Goal: Check status: Check status

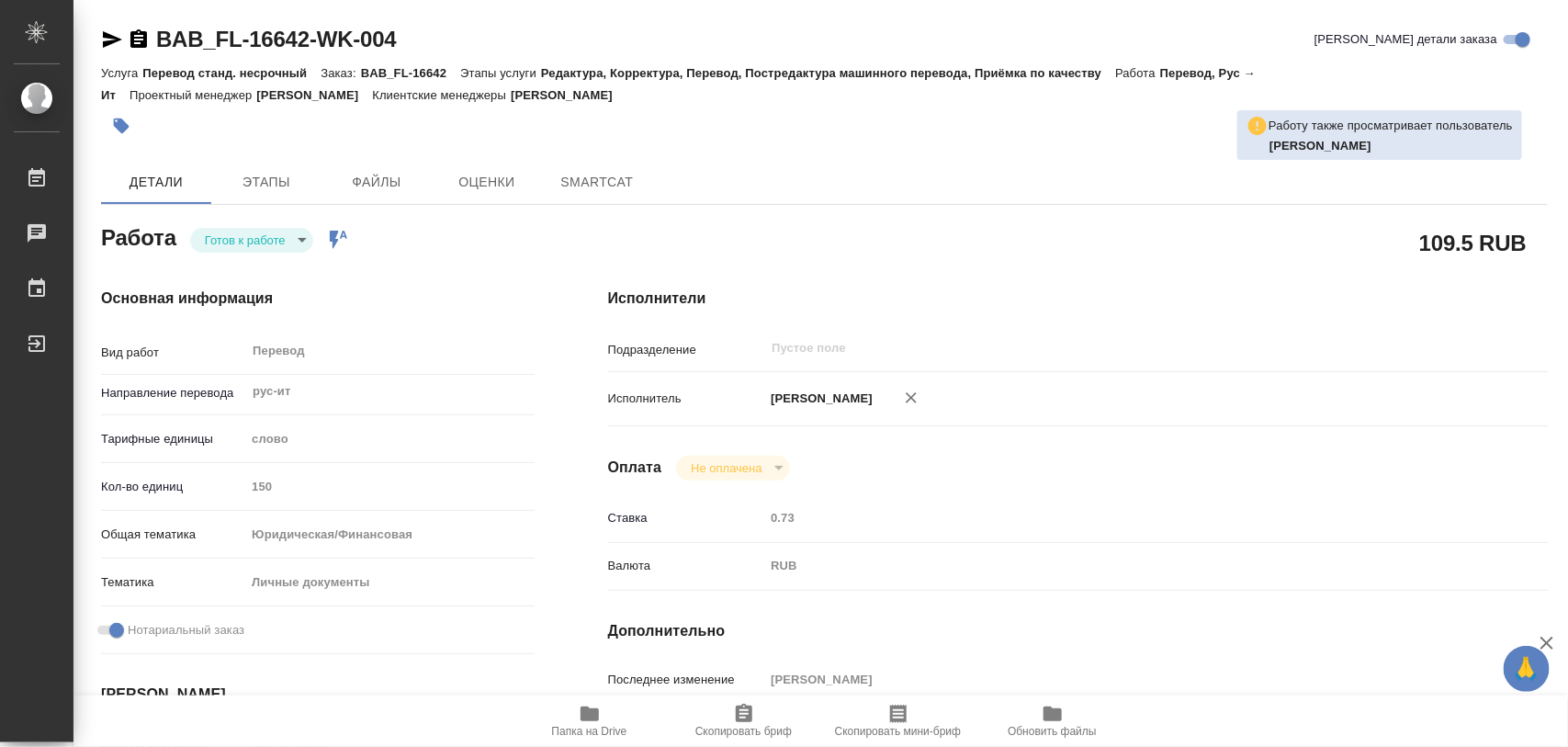
type textarea "x"
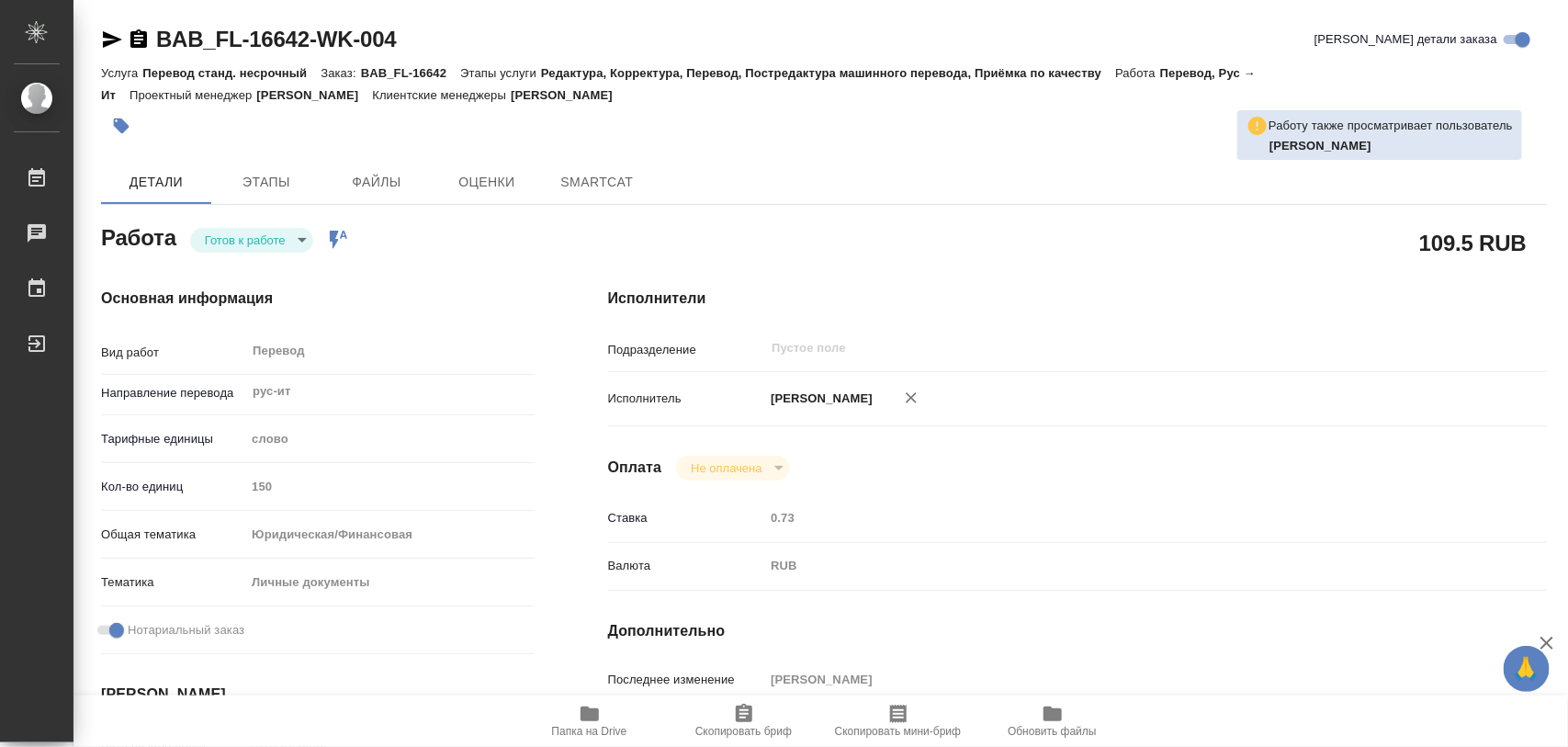
type textarea "x"
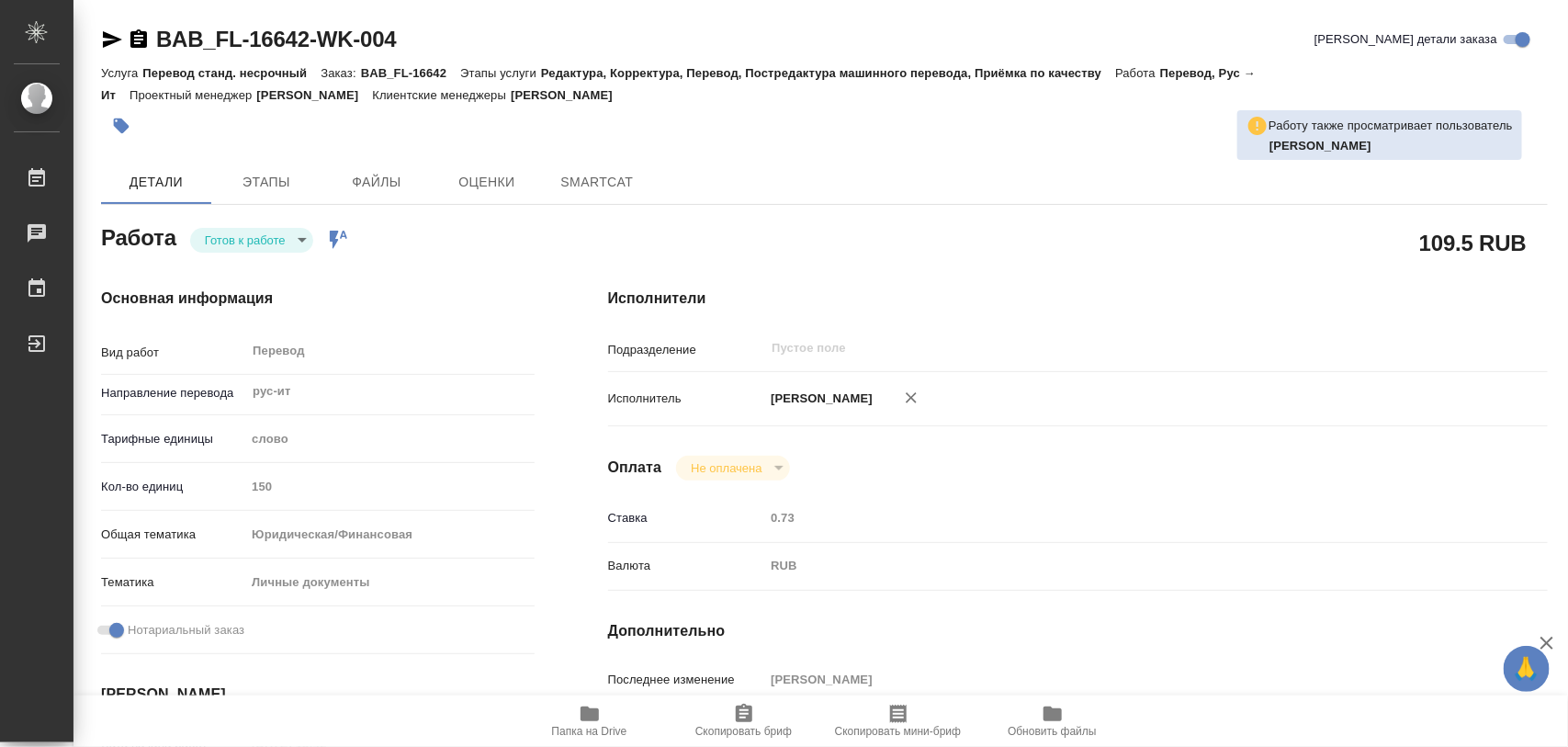
type textarea "x"
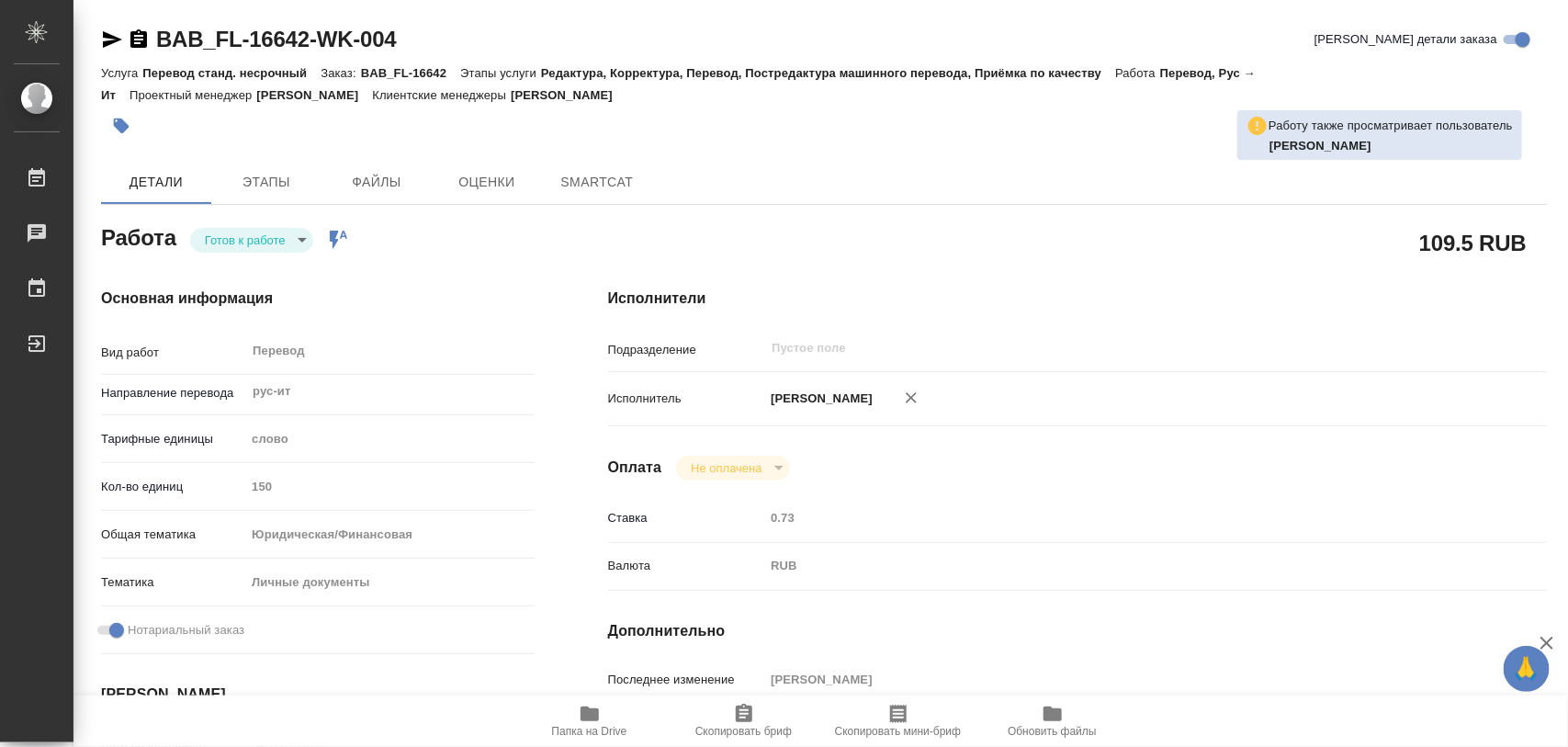
type textarea "x"
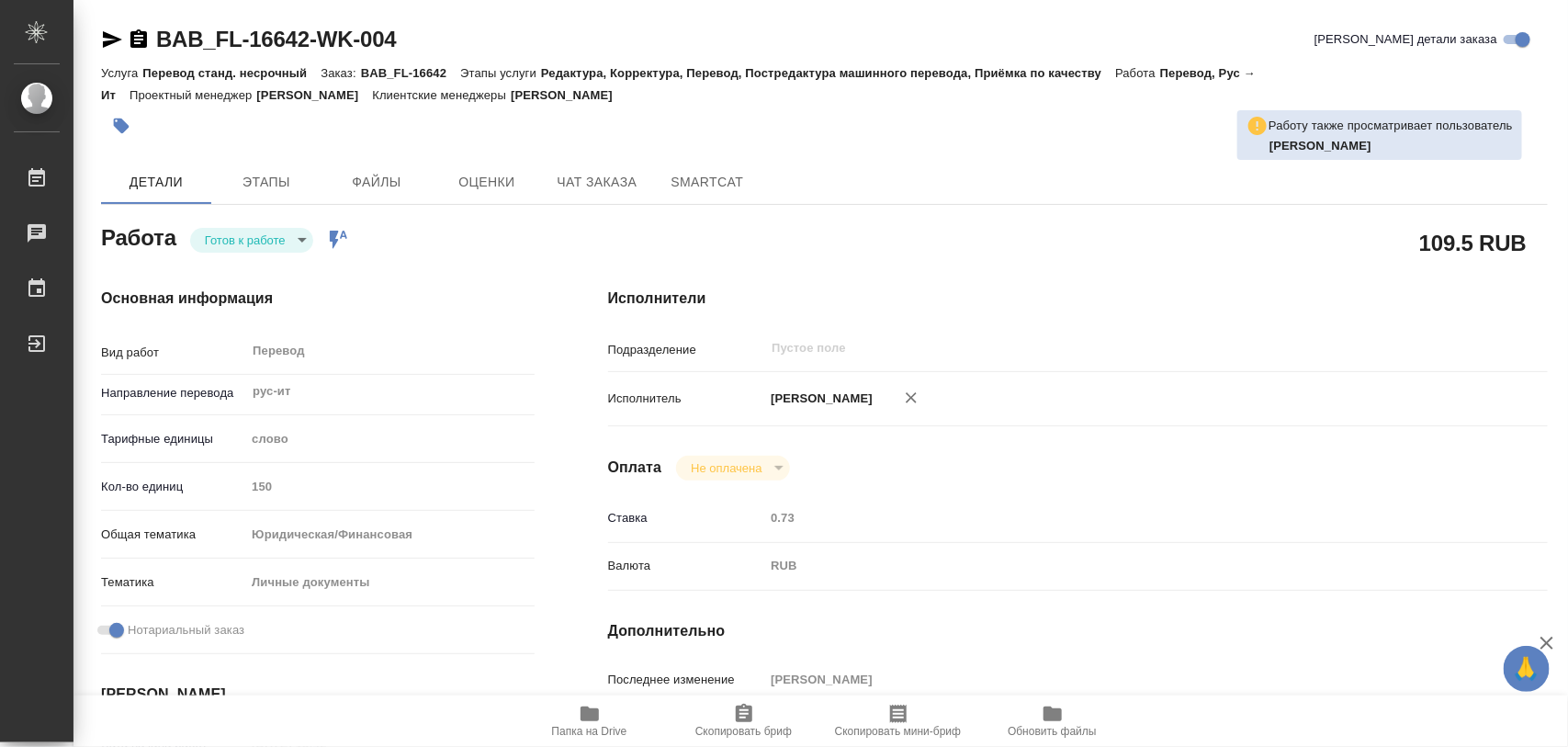
click at [305, 237] on body "🙏 .cls-1 fill:#fff; AWATERA Iglakov Maksim Работы Чаты График Выйти BAB_FL-1664…" at bounding box center [784, 373] width 1568 height 747
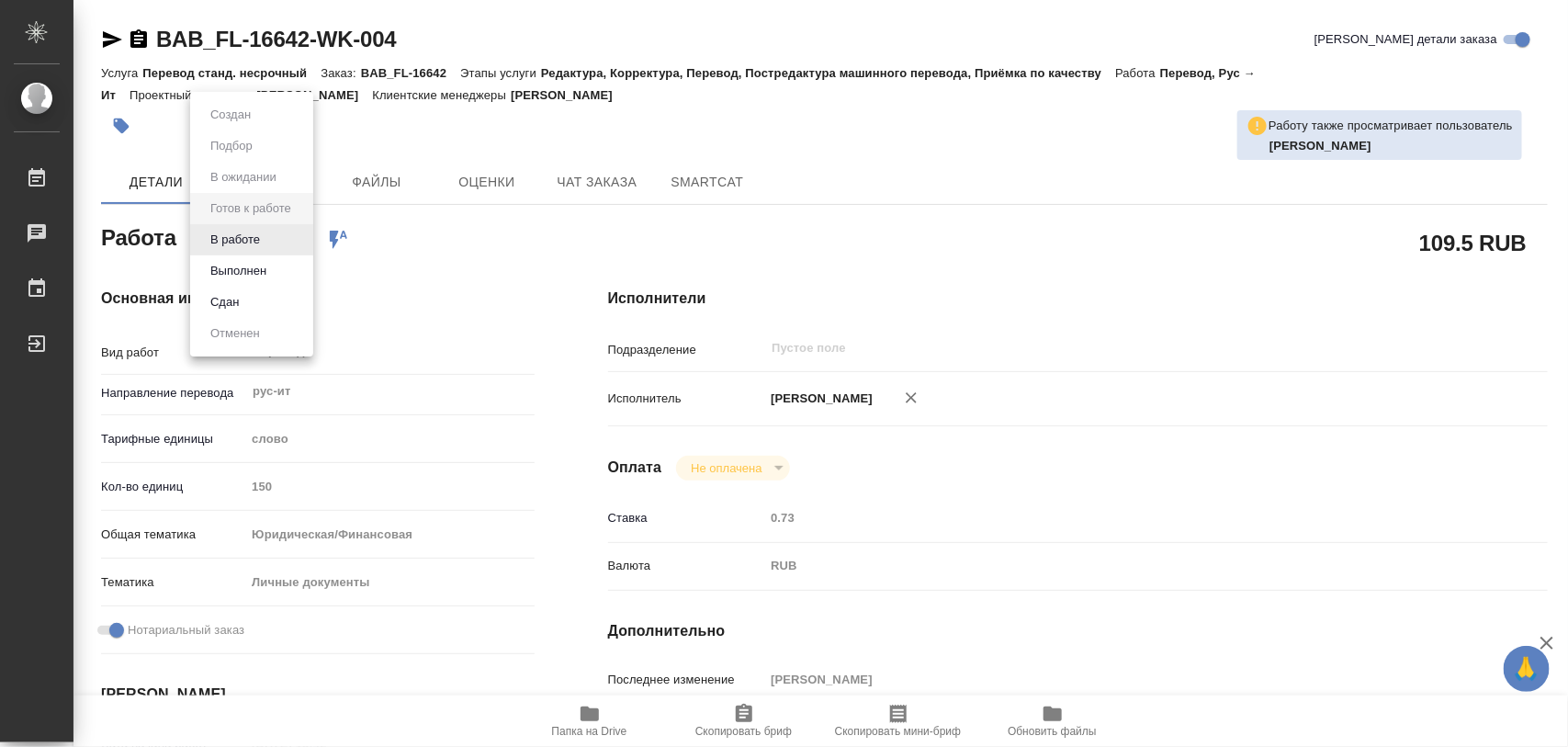
type textarea "x"
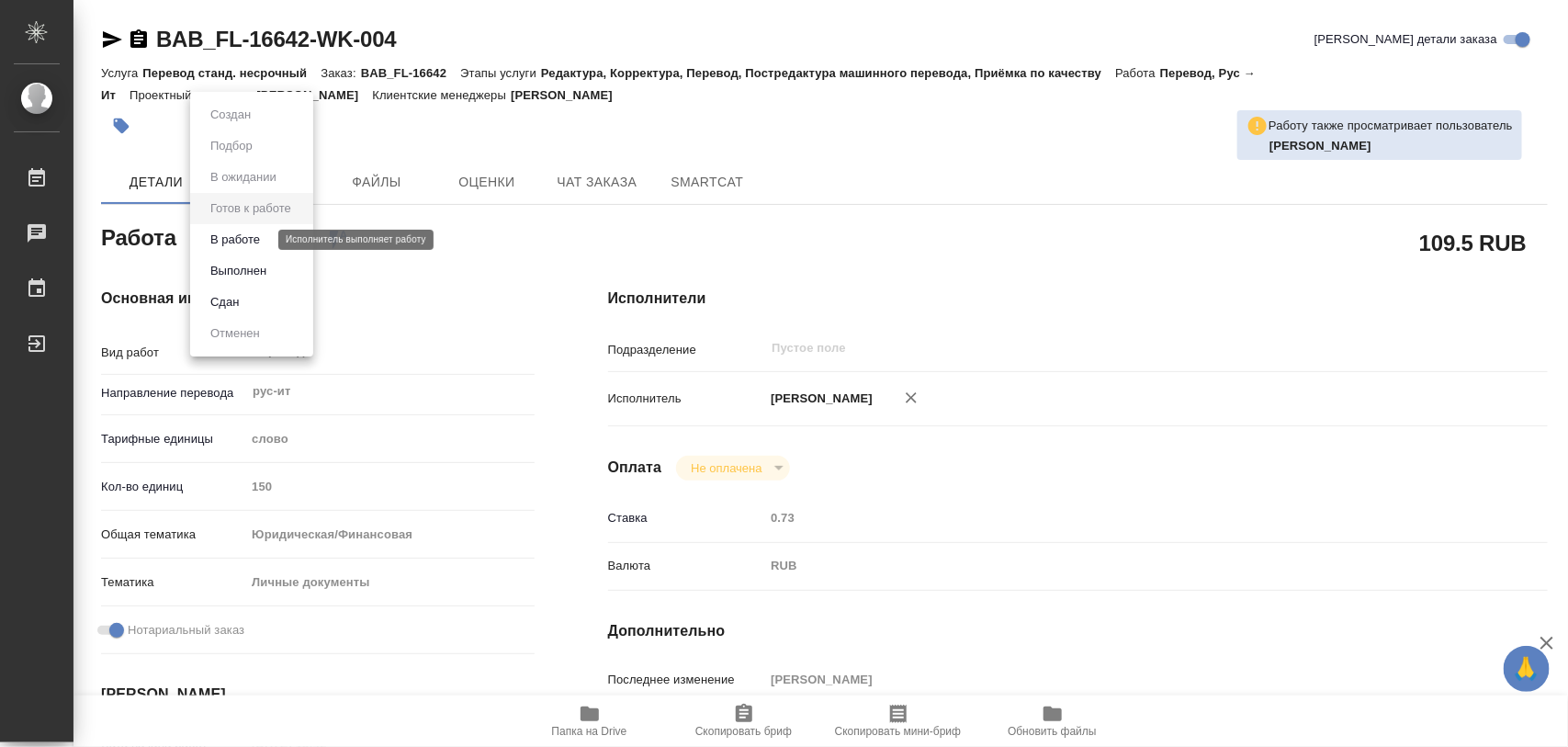
click at [248, 235] on button "В работе" at bounding box center [235, 239] width 61 height 20
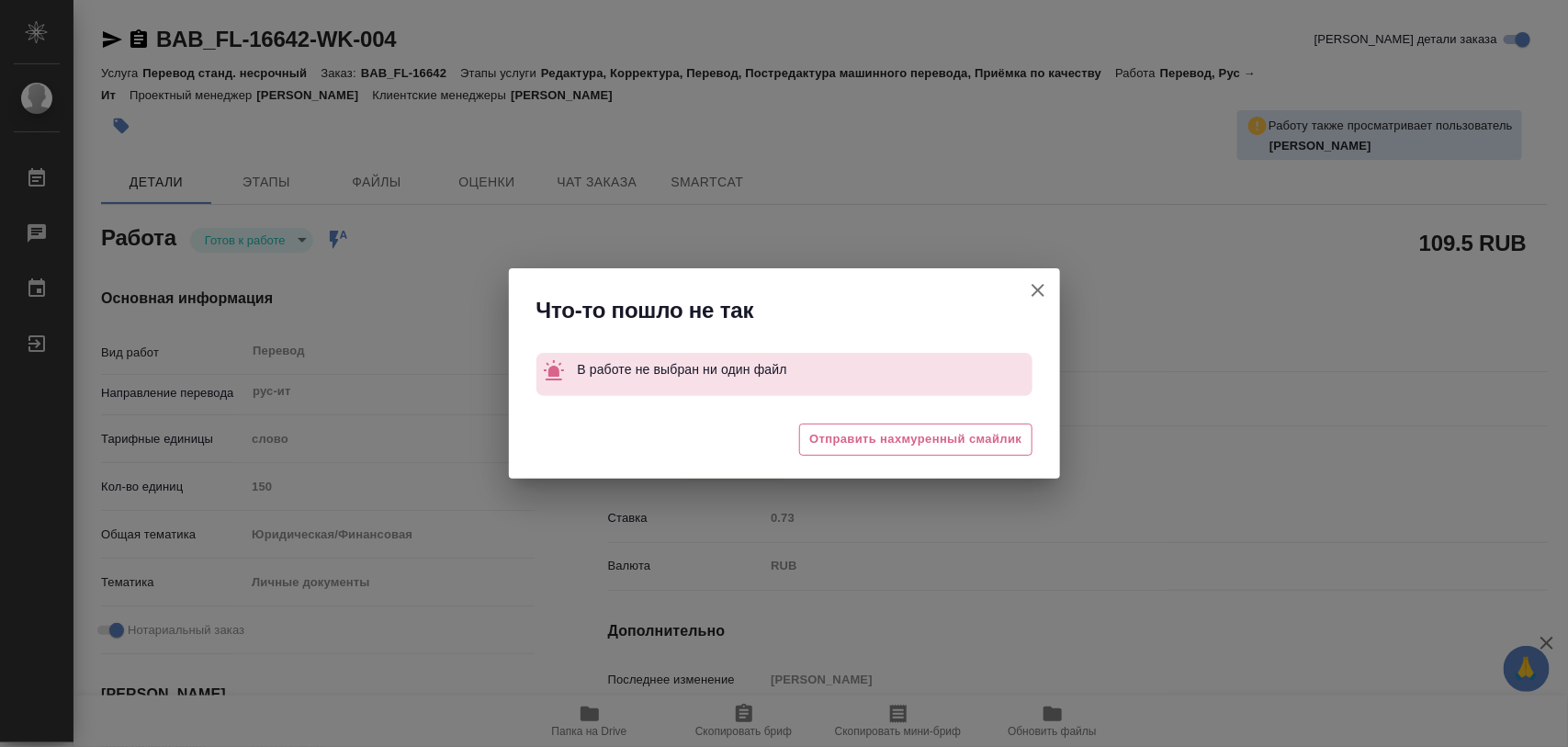
type textarea "x"
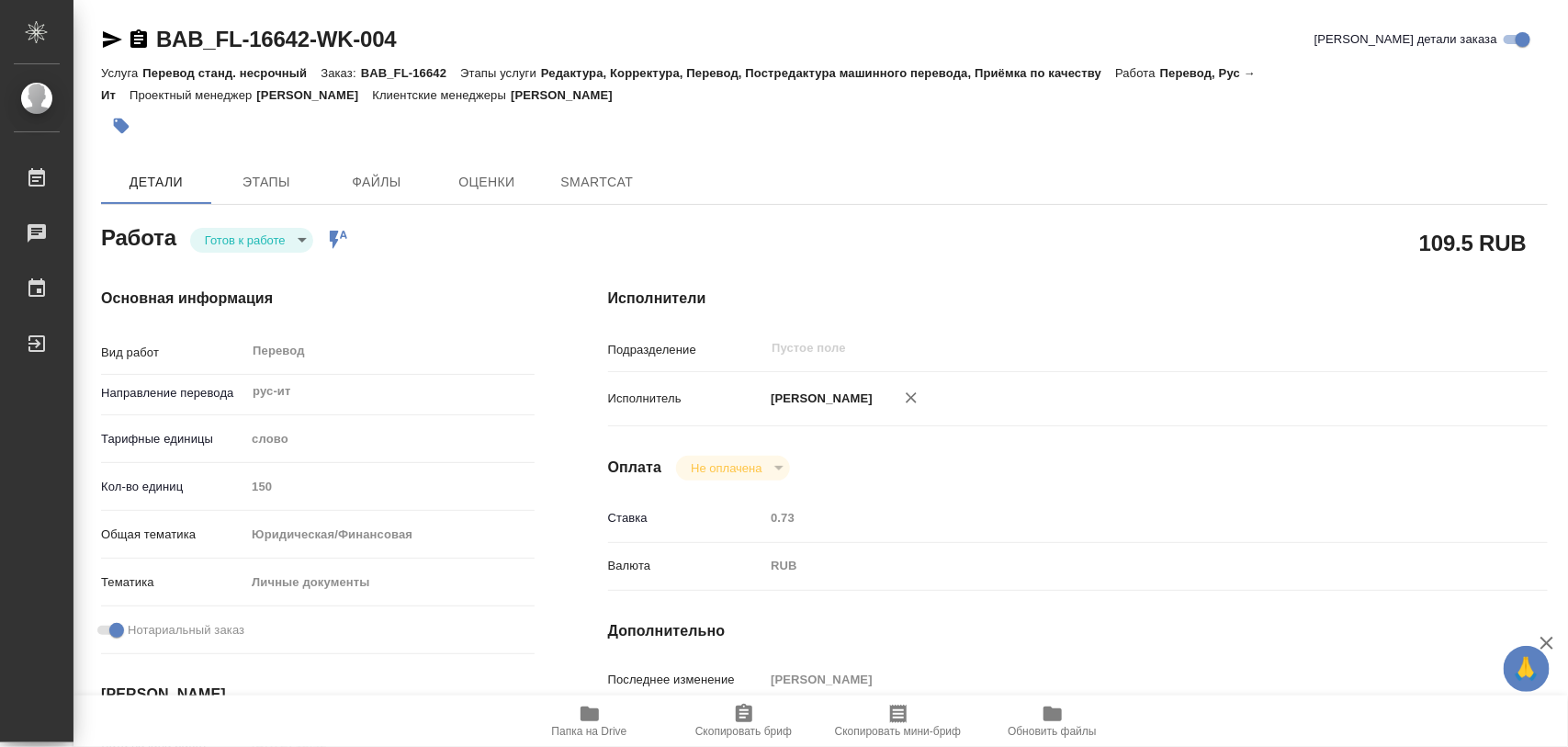
type textarea "x"
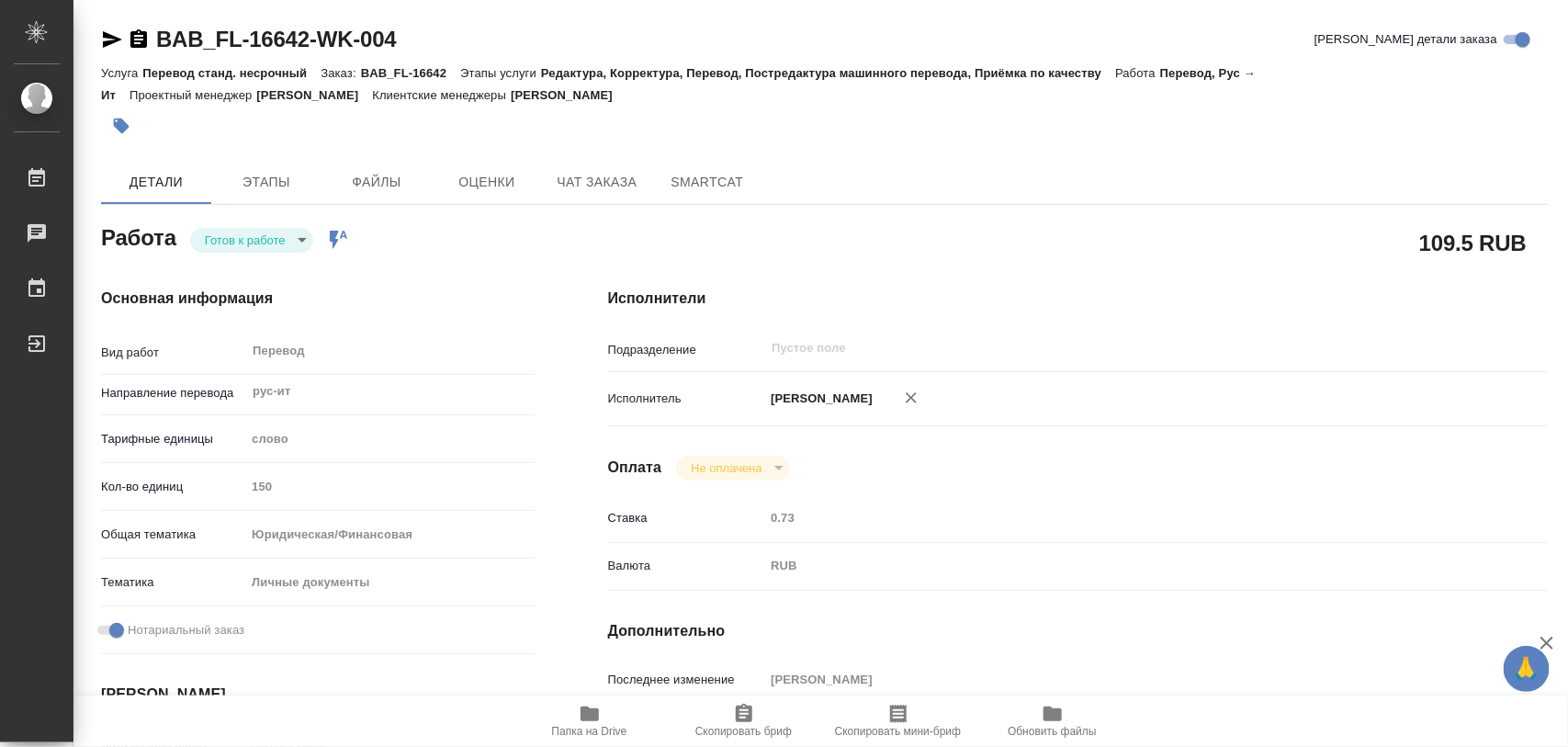
type textarea "x"
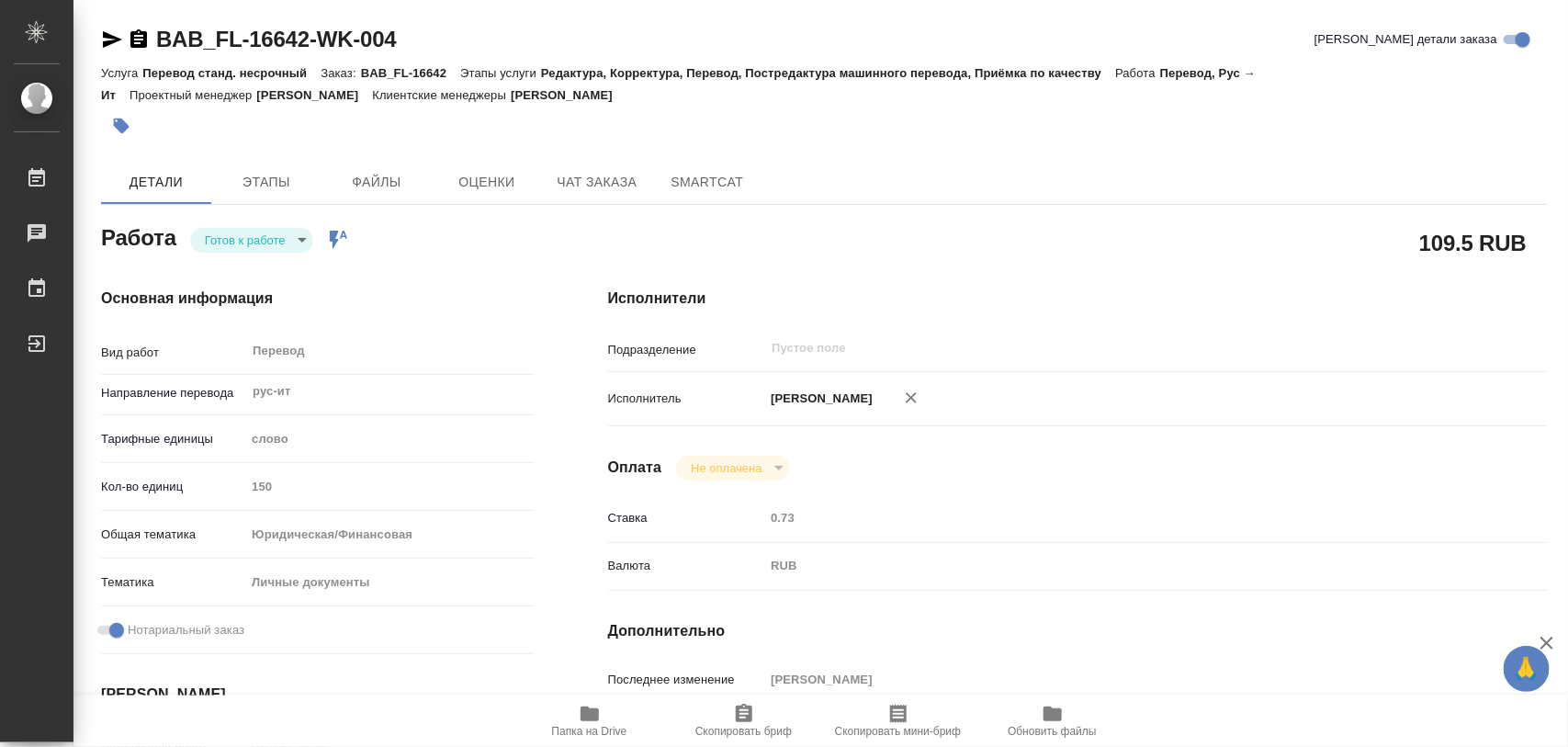
type textarea "x"
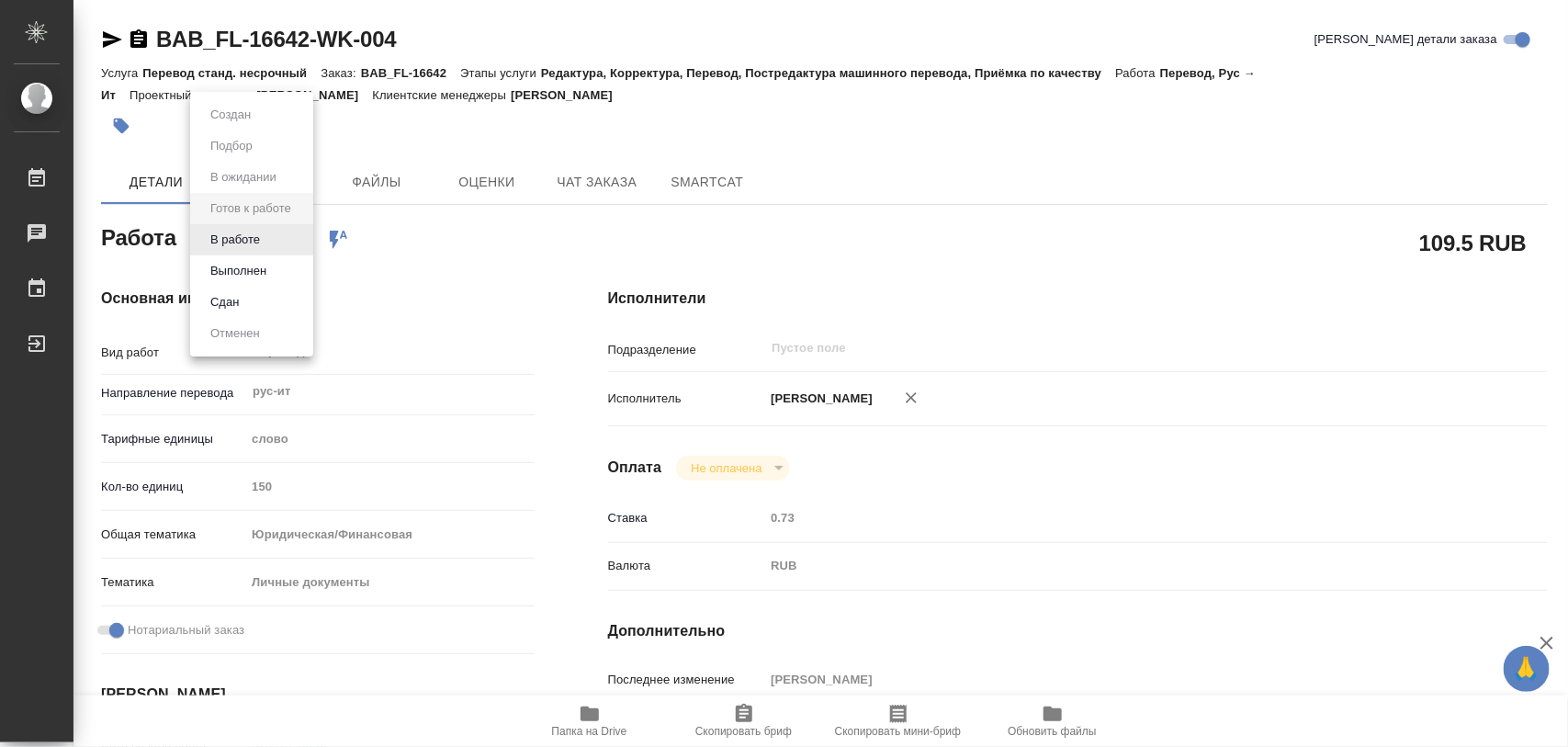
click at [304, 241] on body "🙏 .cls-1 fill:#fff; AWATERA Iglakov Maksim Работы 0 Чаты График Выйти BAB_FL-16…" at bounding box center [784, 373] width 1568 height 747
click at [255, 231] on button "В работе" at bounding box center [235, 239] width 61 height 20
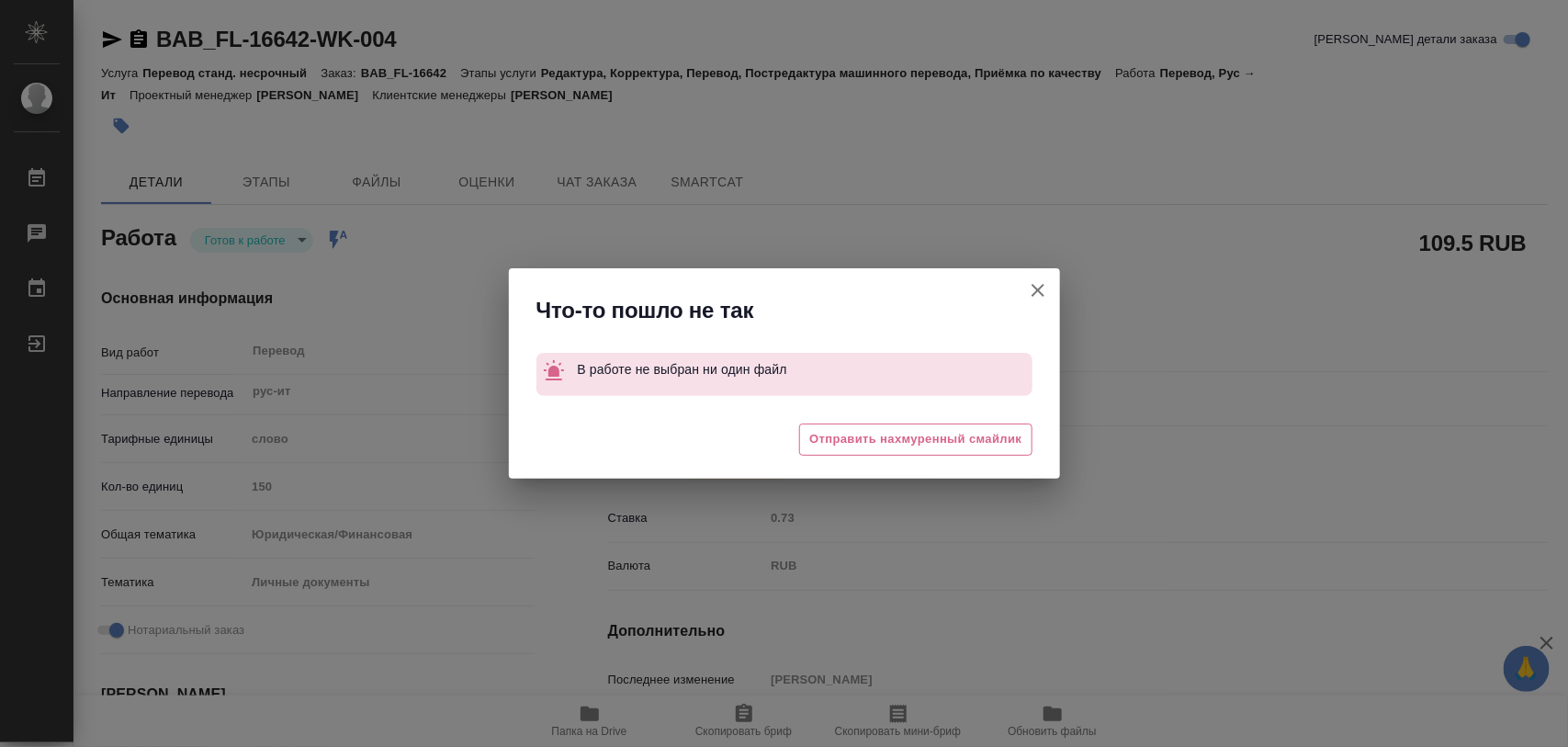
type textarea "x"
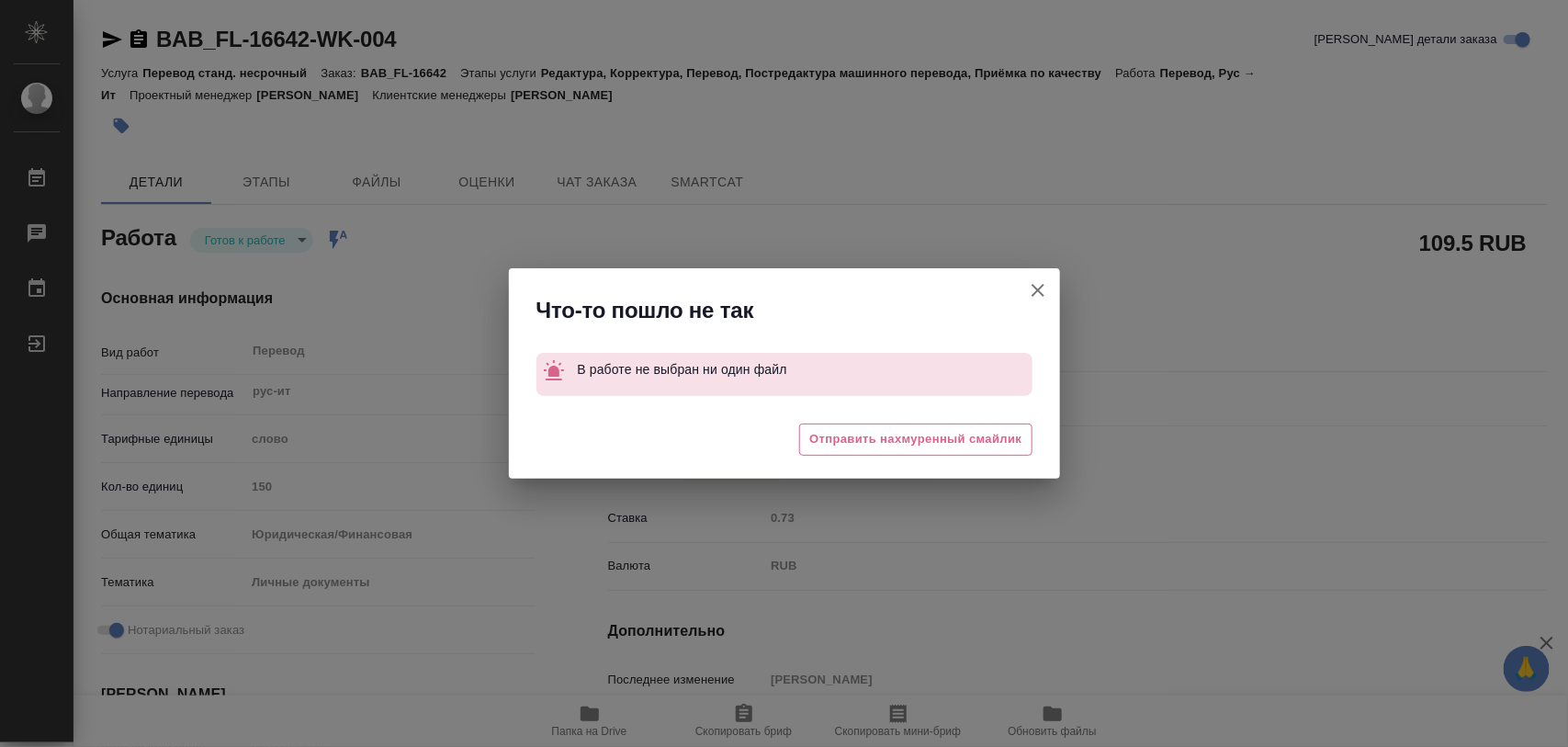
type textarea "x"
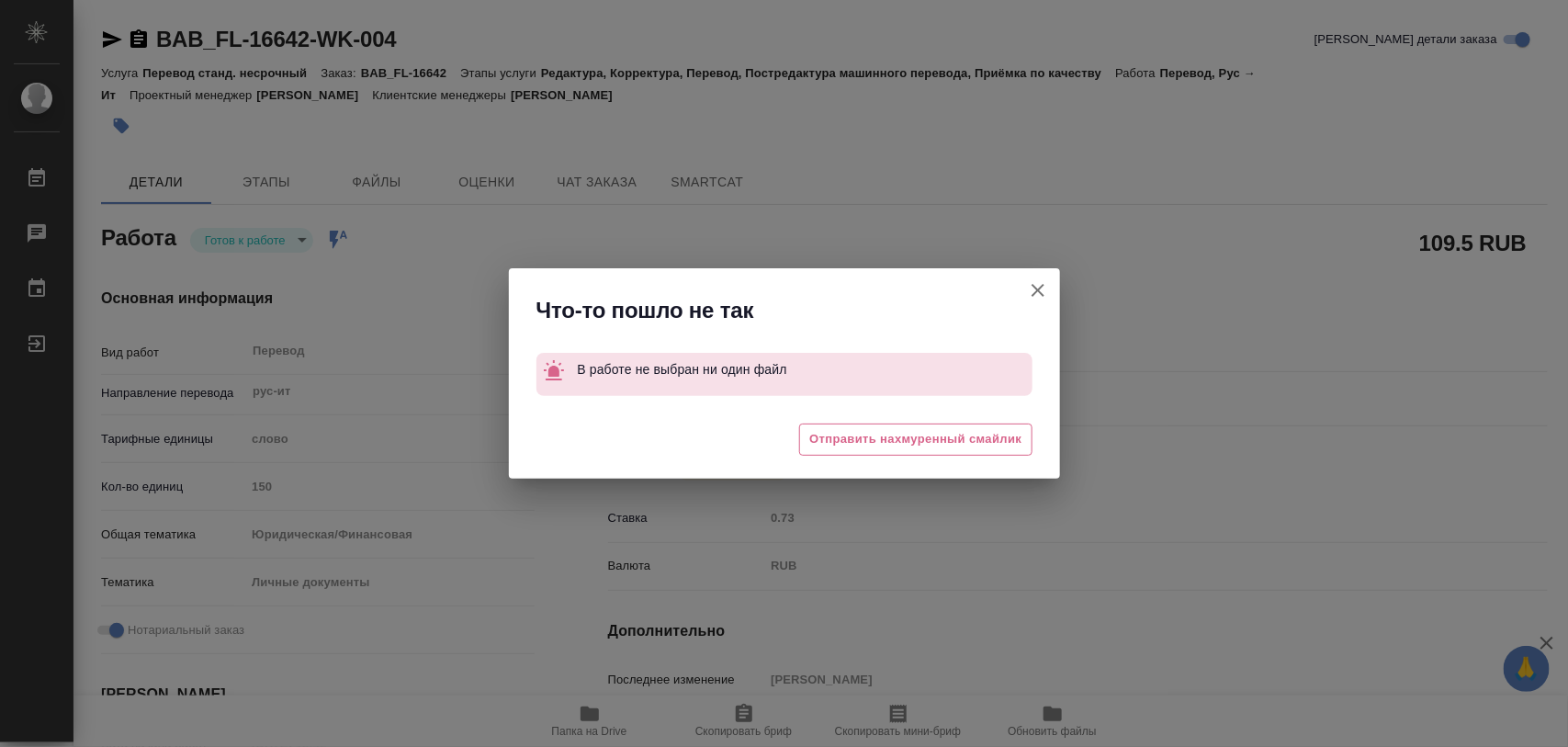
type textarea "x"
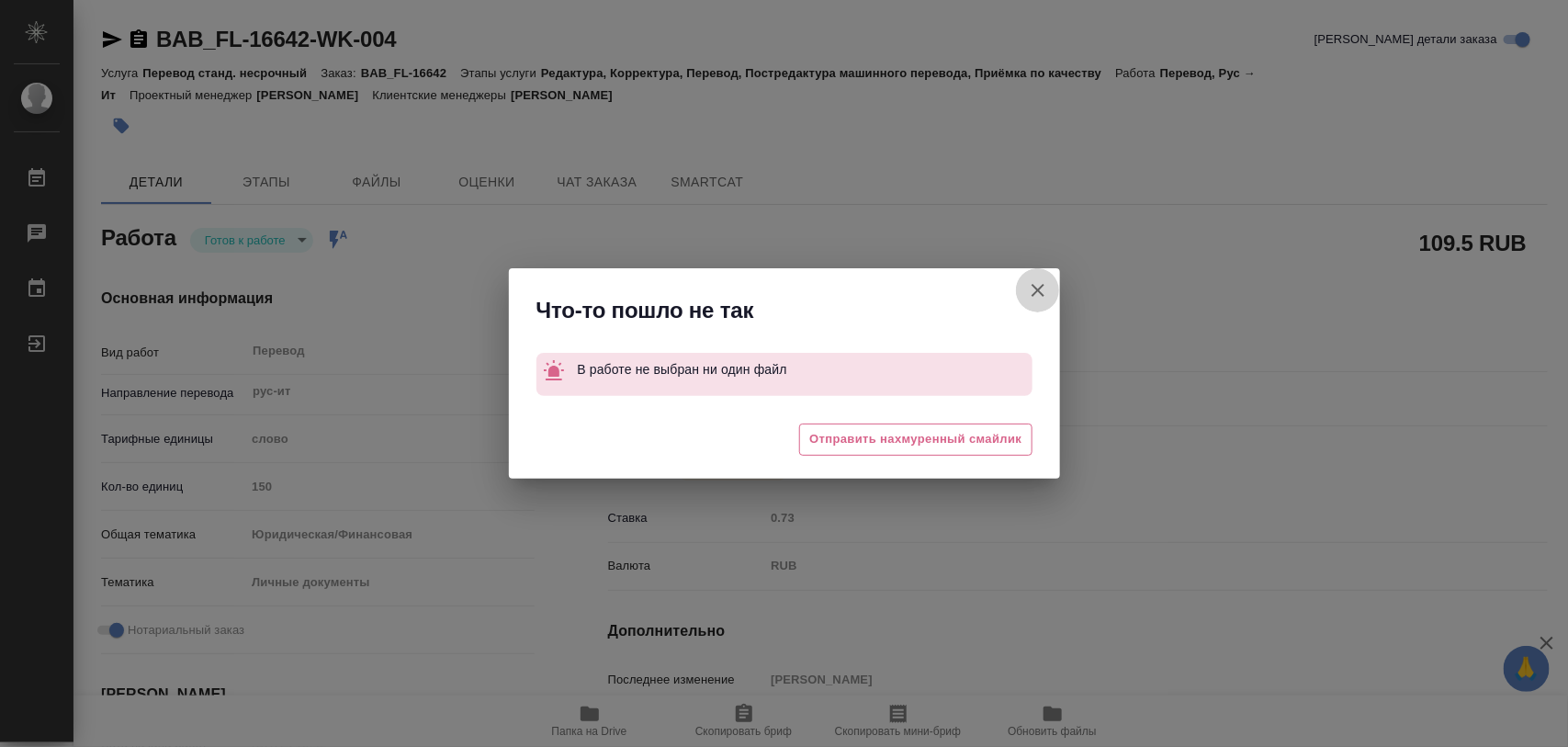
click at [1038, 290] on icon "button" at bounding box center [1037, 289] width 13 height 13
type textarea "x"
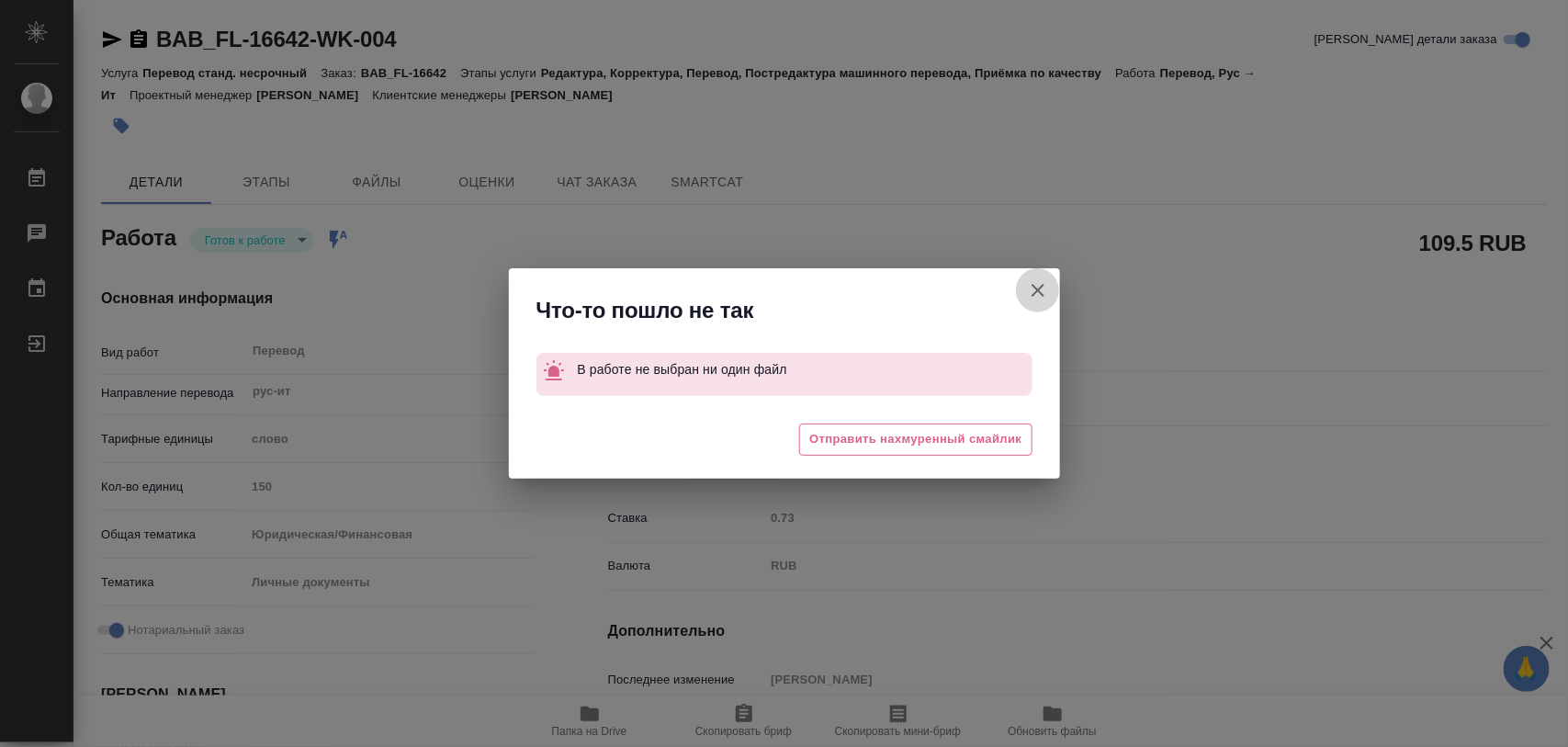
type textarea "x"
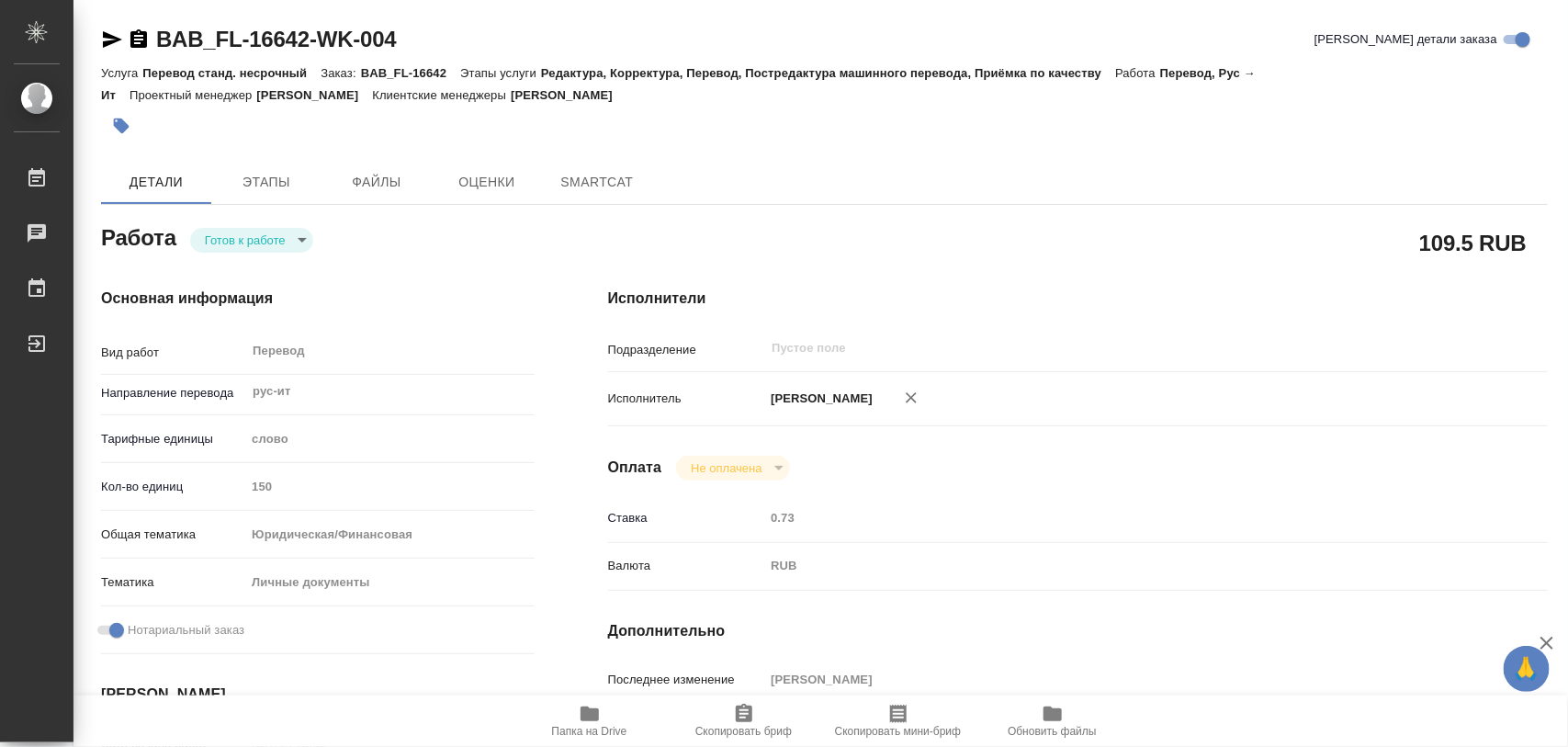
type textarea "x"
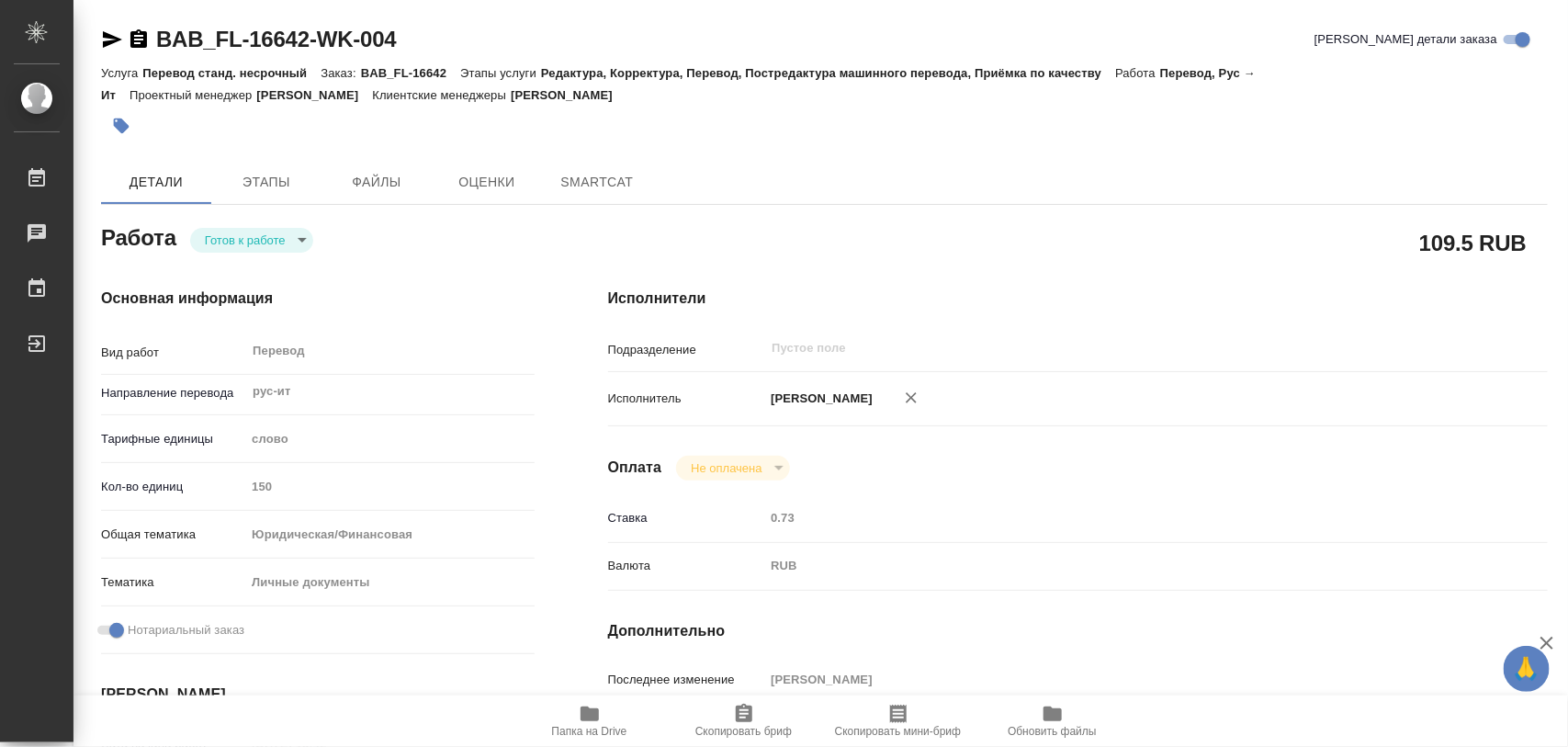
type textarea "x"
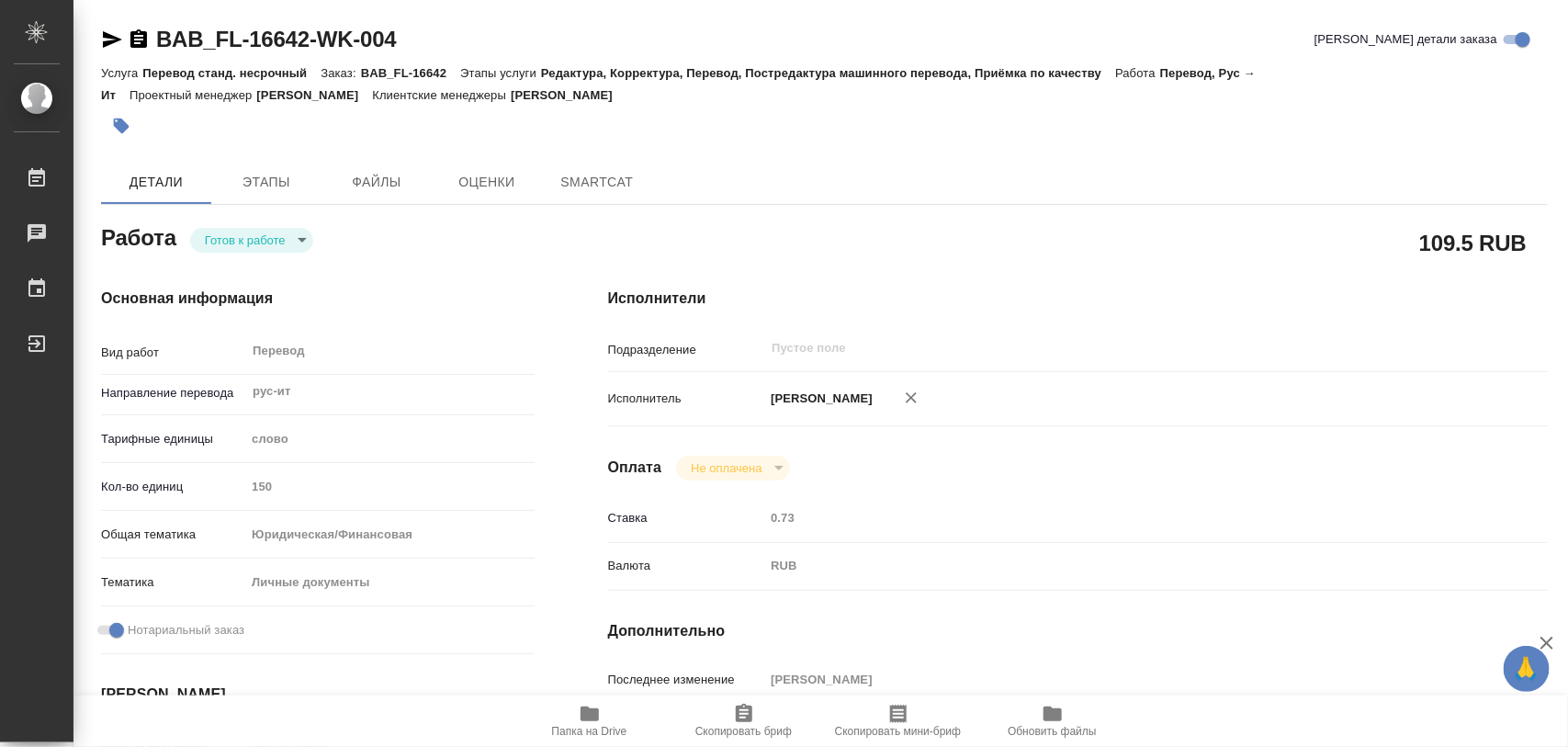
type textarea "x"
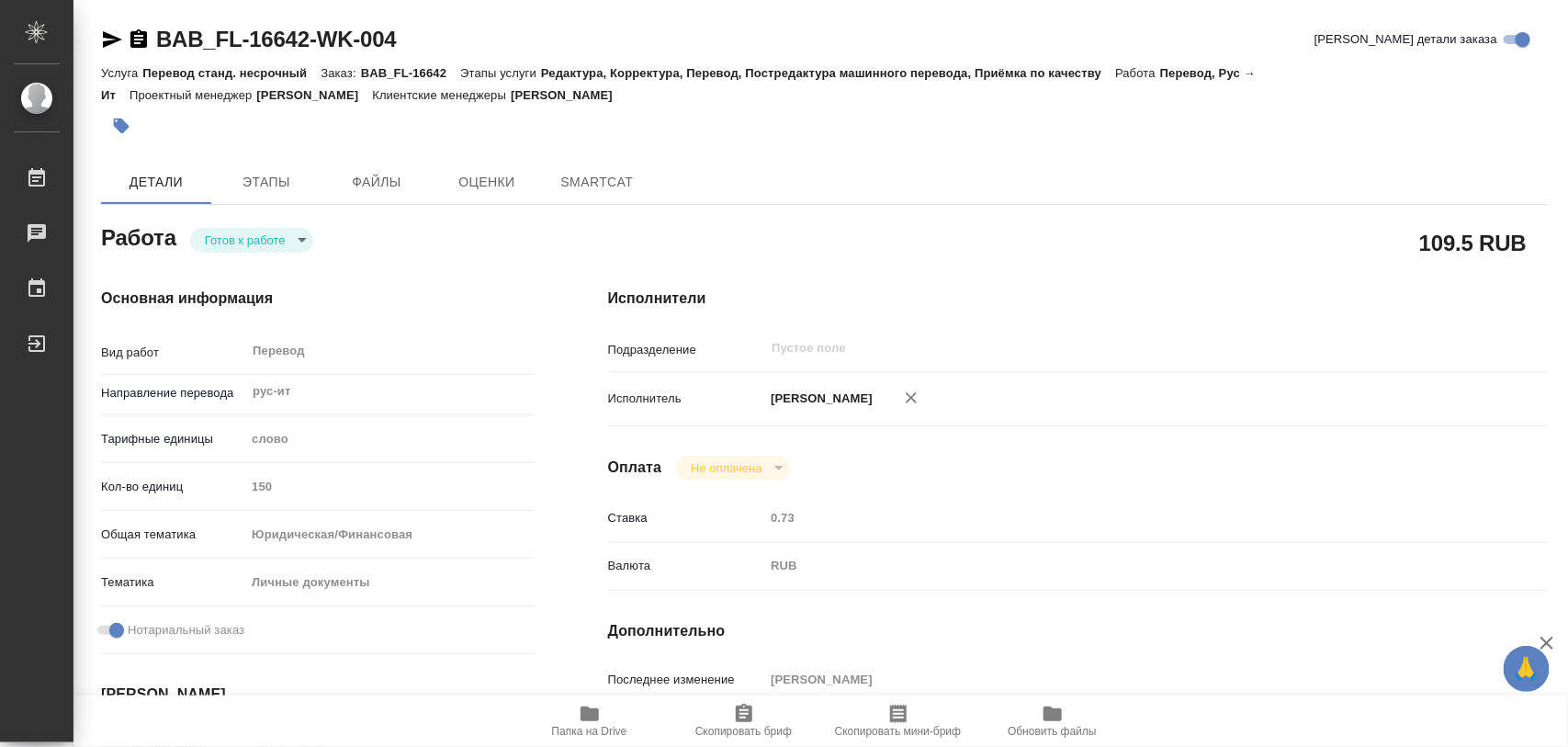
type textarea "x"
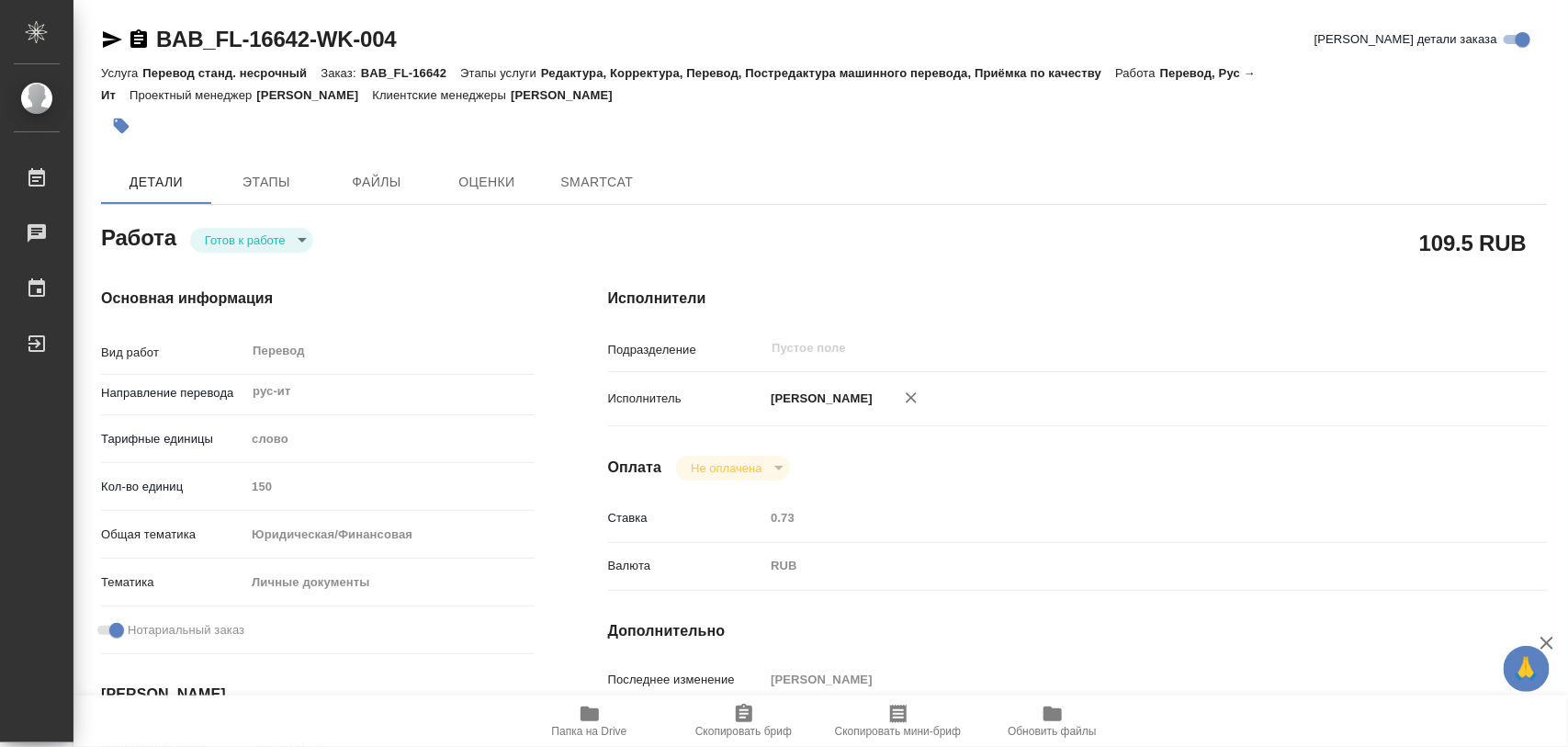
type textarea "x"
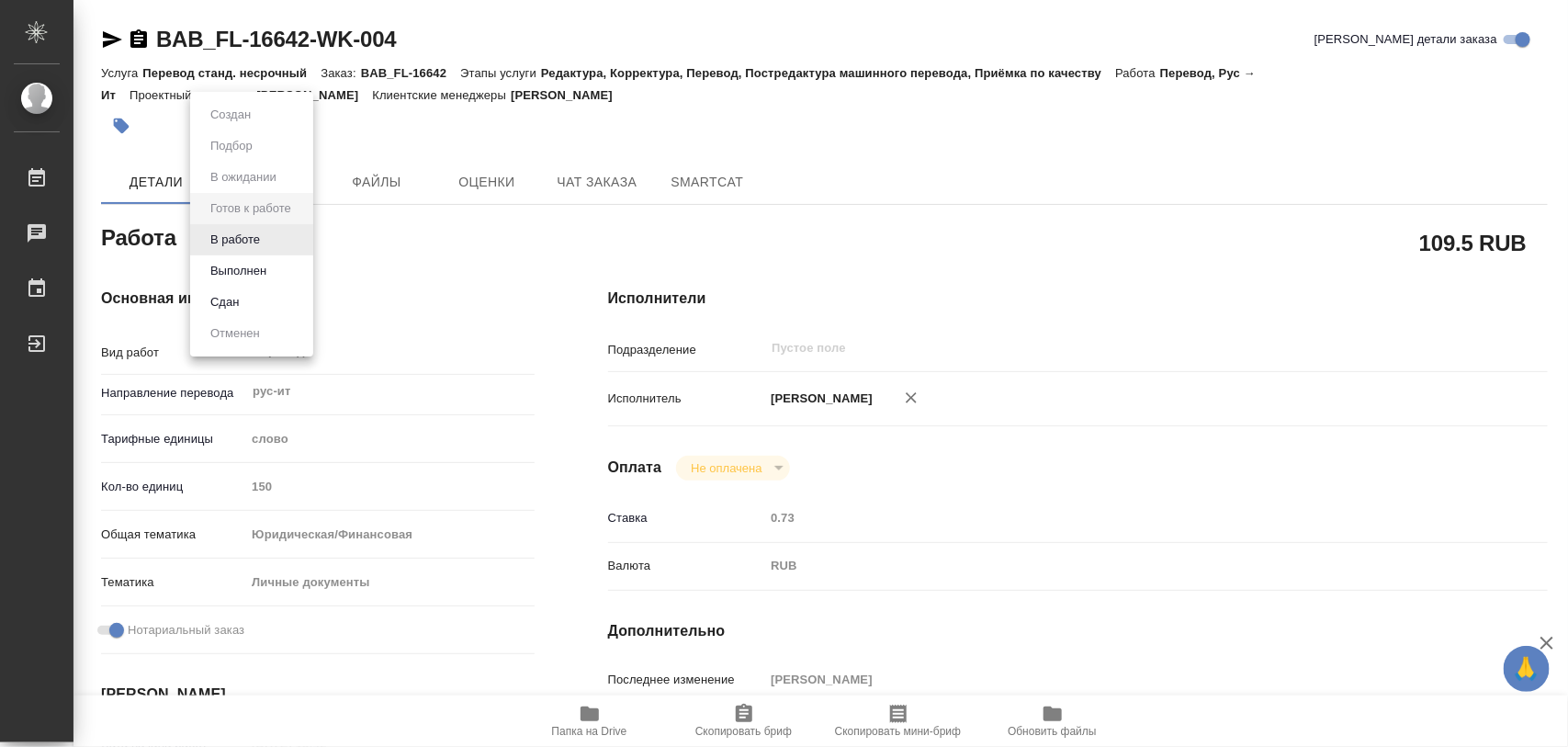
type textarea "x"
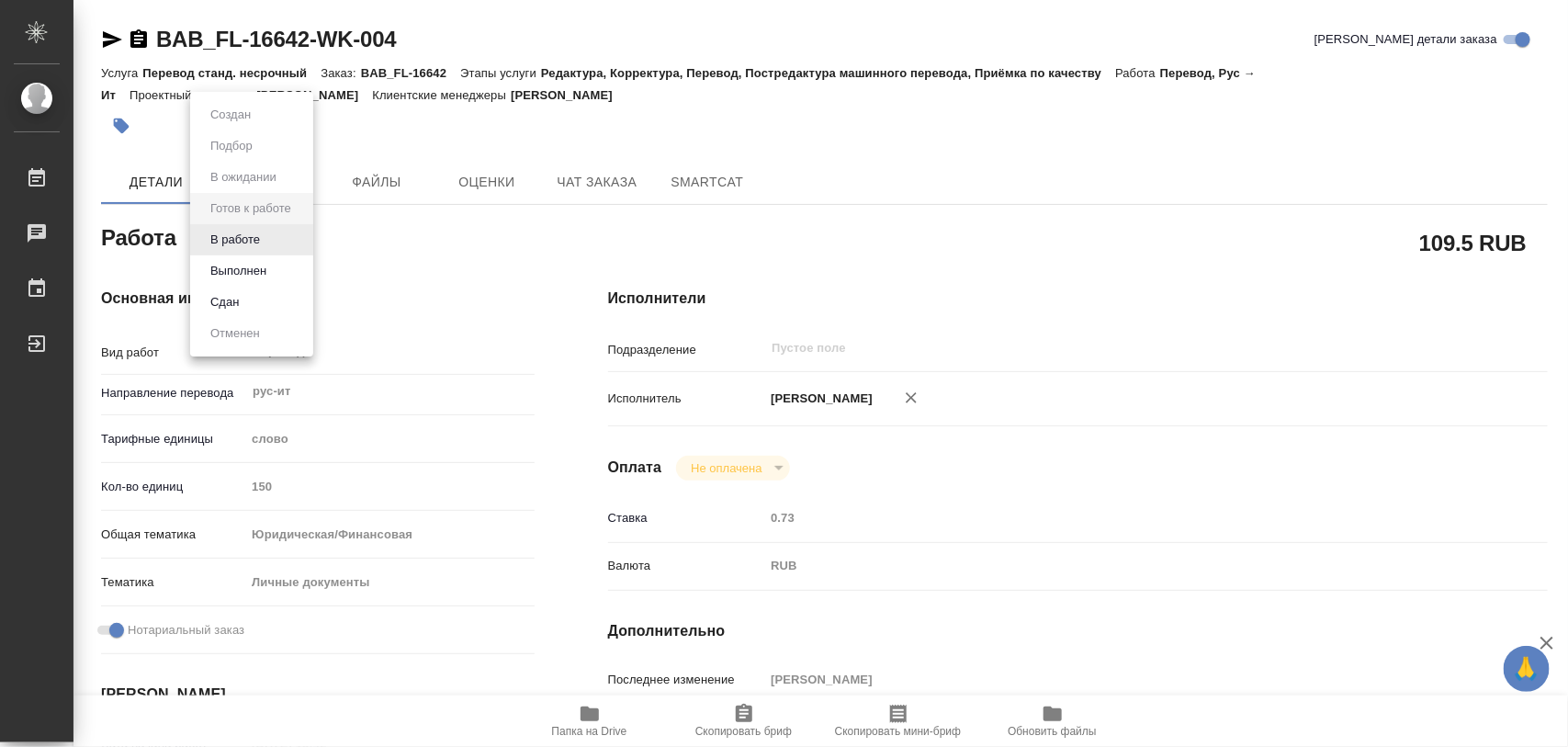
click at [299, 245] on body "🙏 .cls-1 fill:#fff; AWATERA Iglakov Maksim Работы Чаты График Выйти BAB_FL-1664…" at bounding box center [784, 373] width 1568 height 747
click at [260, 242] on button "В работе" at bounding box center [235, 239] width 61 height 20
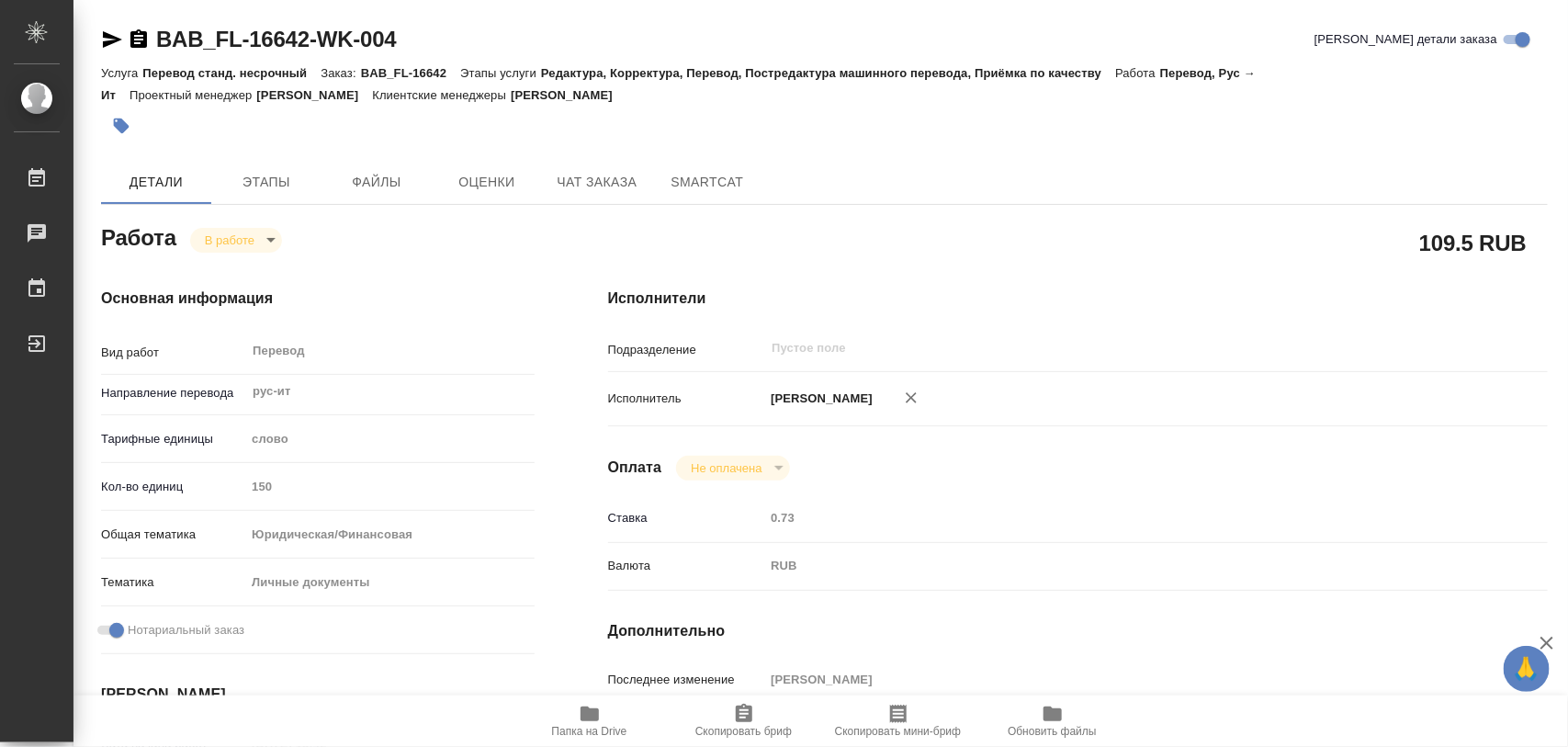
type textarea "x"
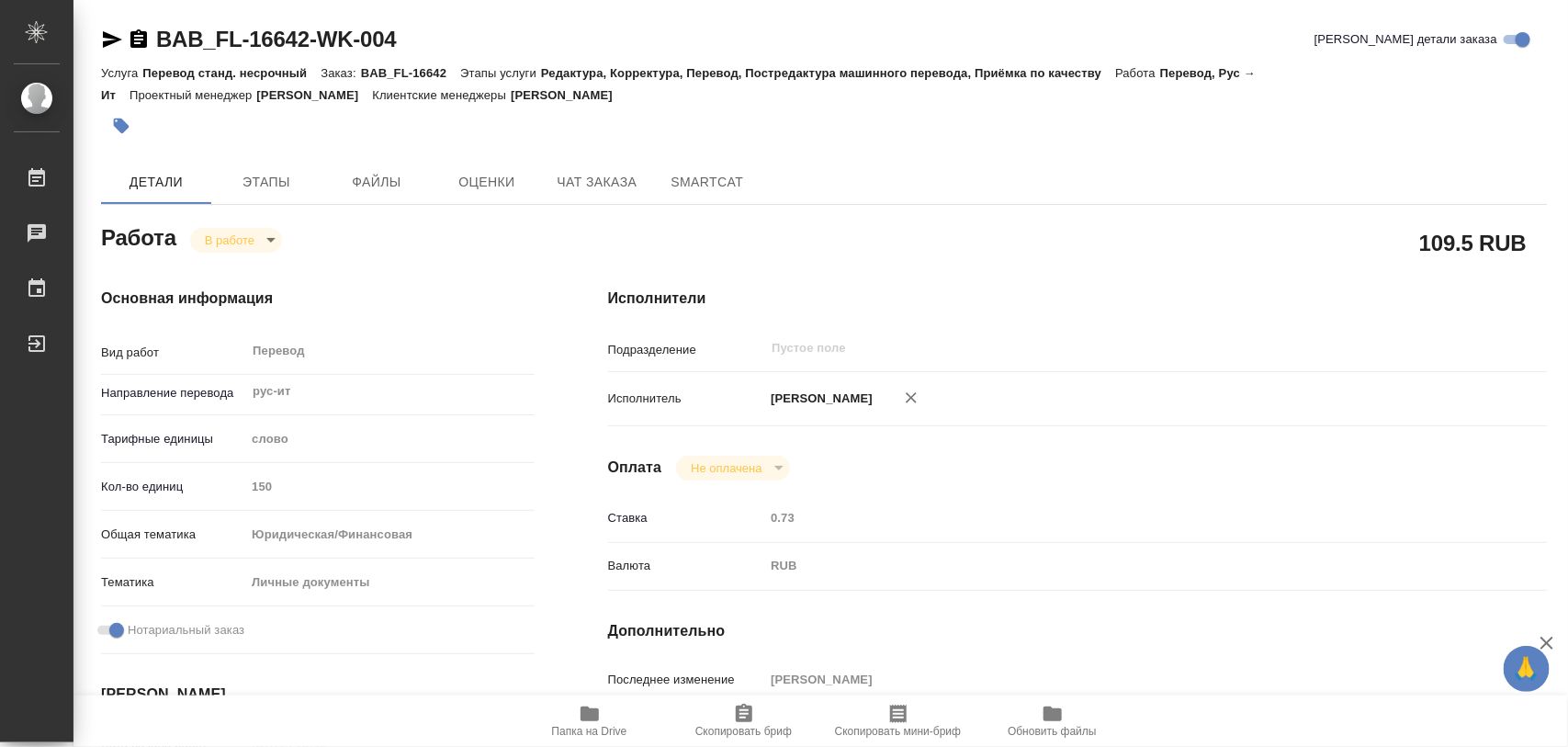
type textarea "x"
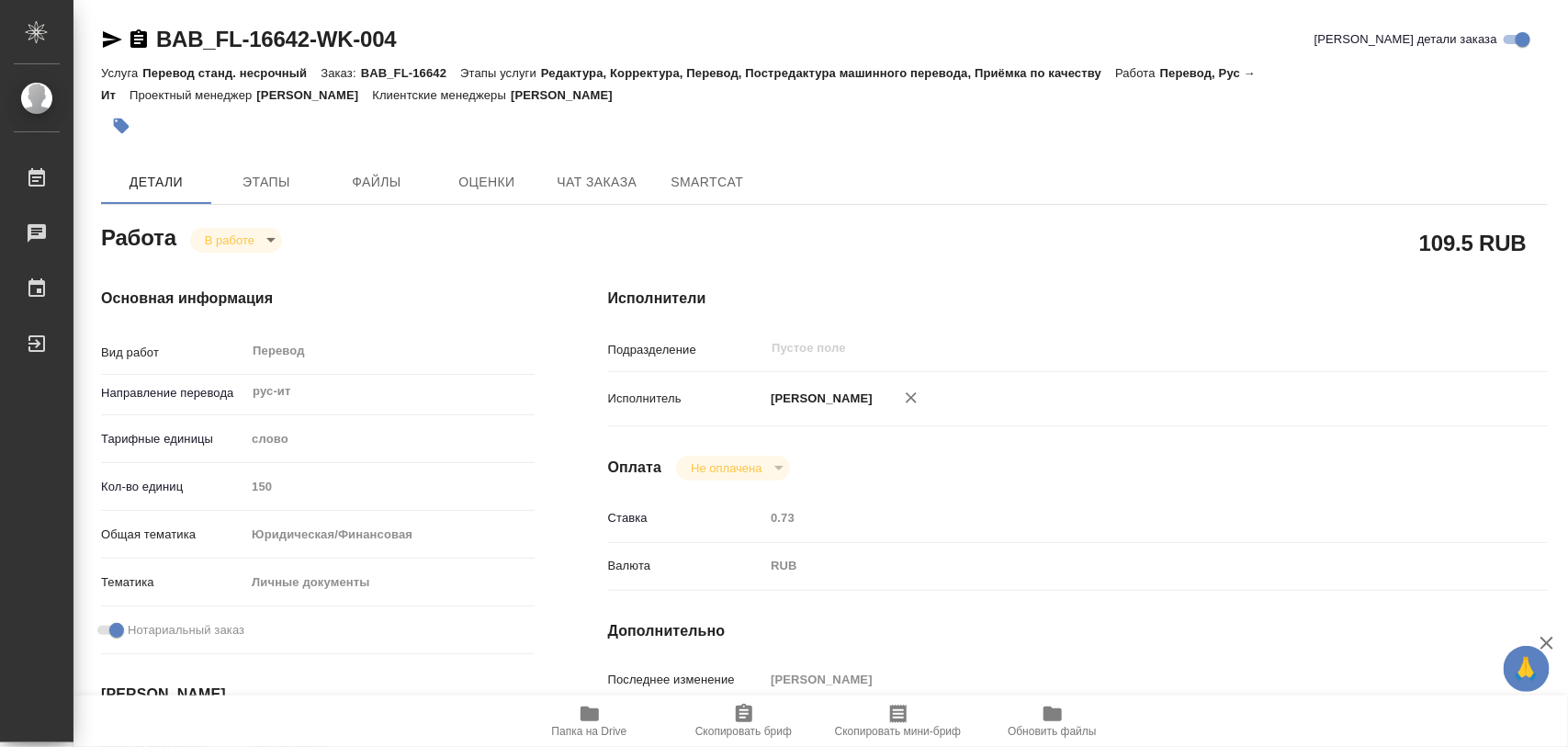
type textarea "x"
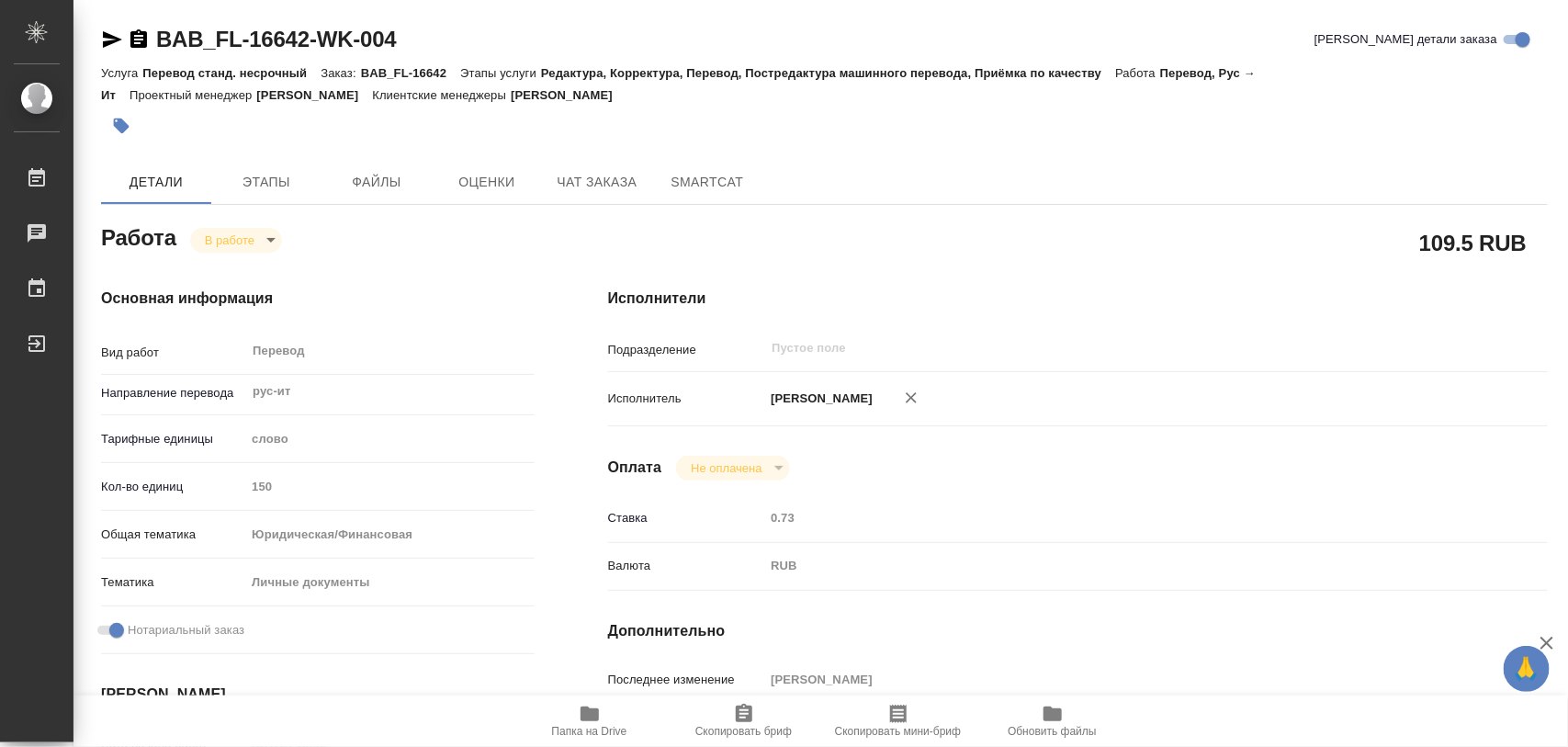
type textarea "x"
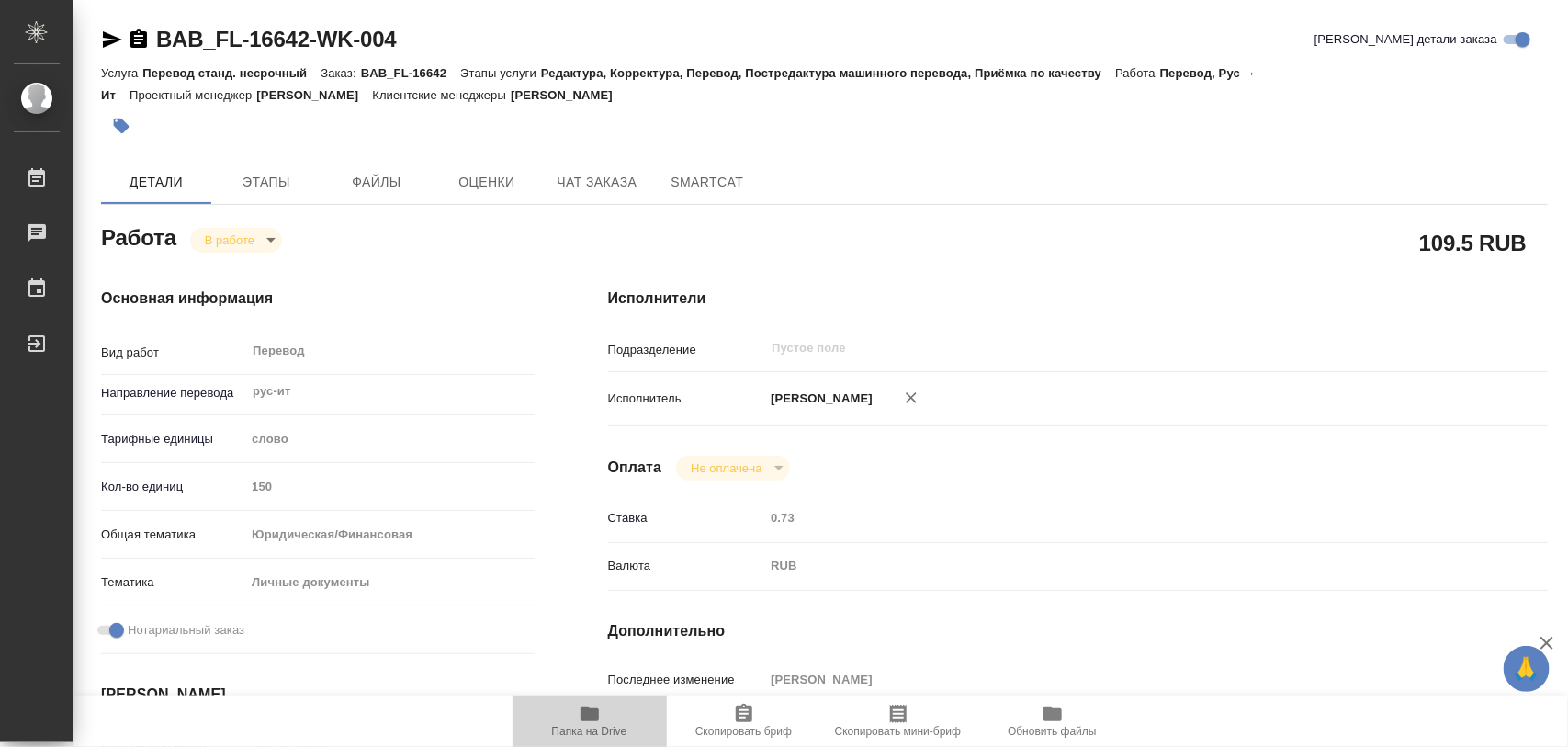
click at [607, 706] on span "Папка на Drive" at bounding box center [589, 720] width 132 height 35
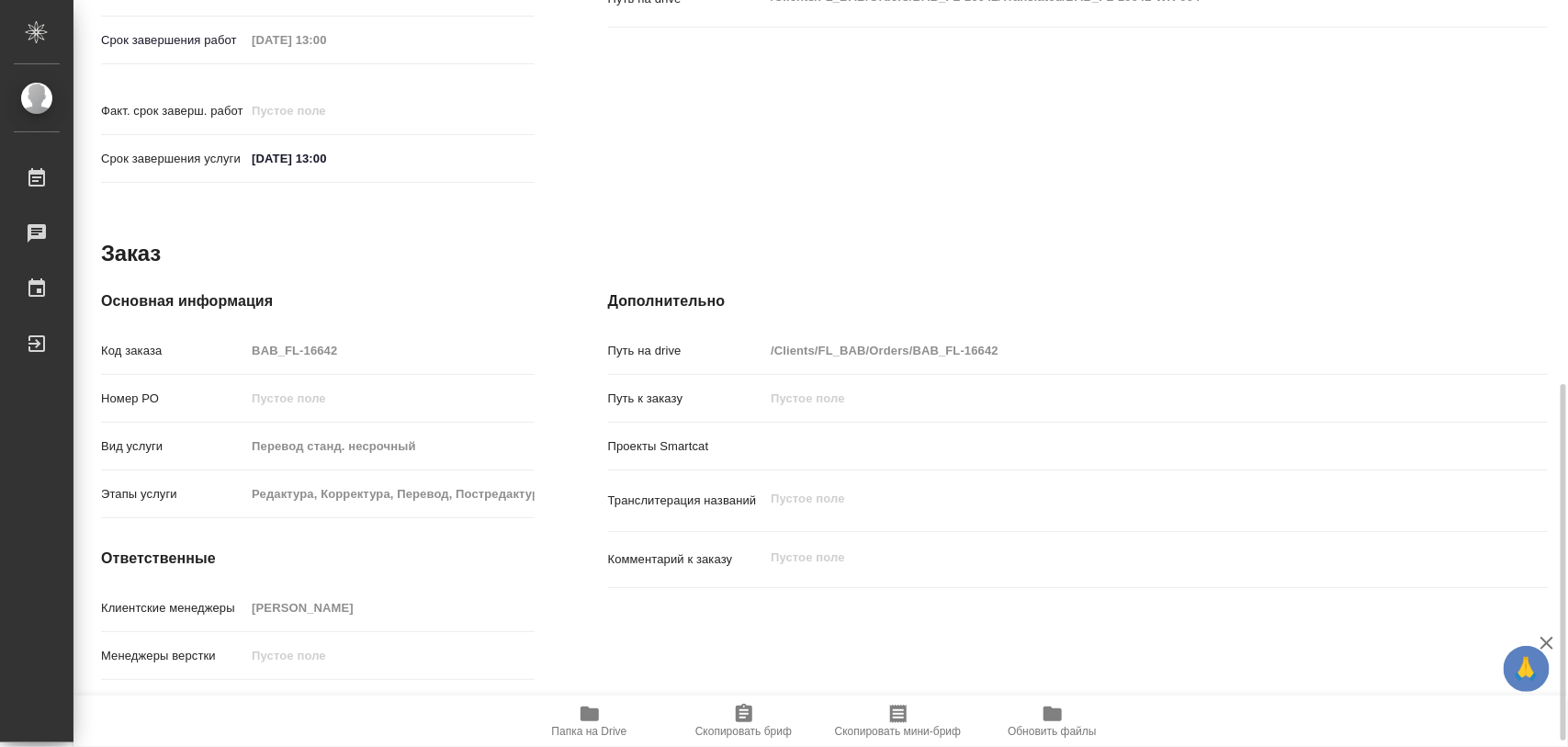
scroll to position [818, 0]
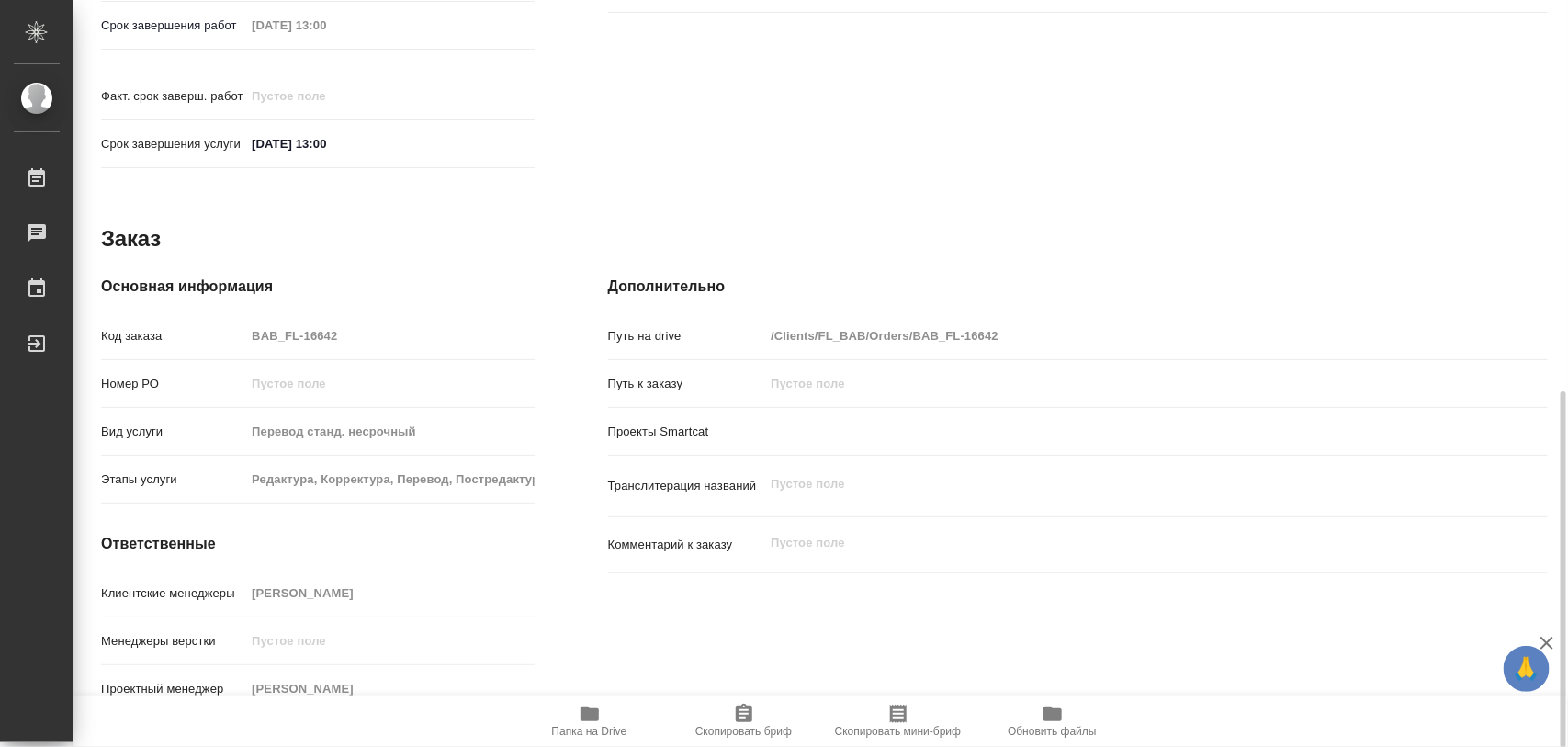
click at [744, 718] on icon "button" at bounding box center [744, 713] width 22 height 22
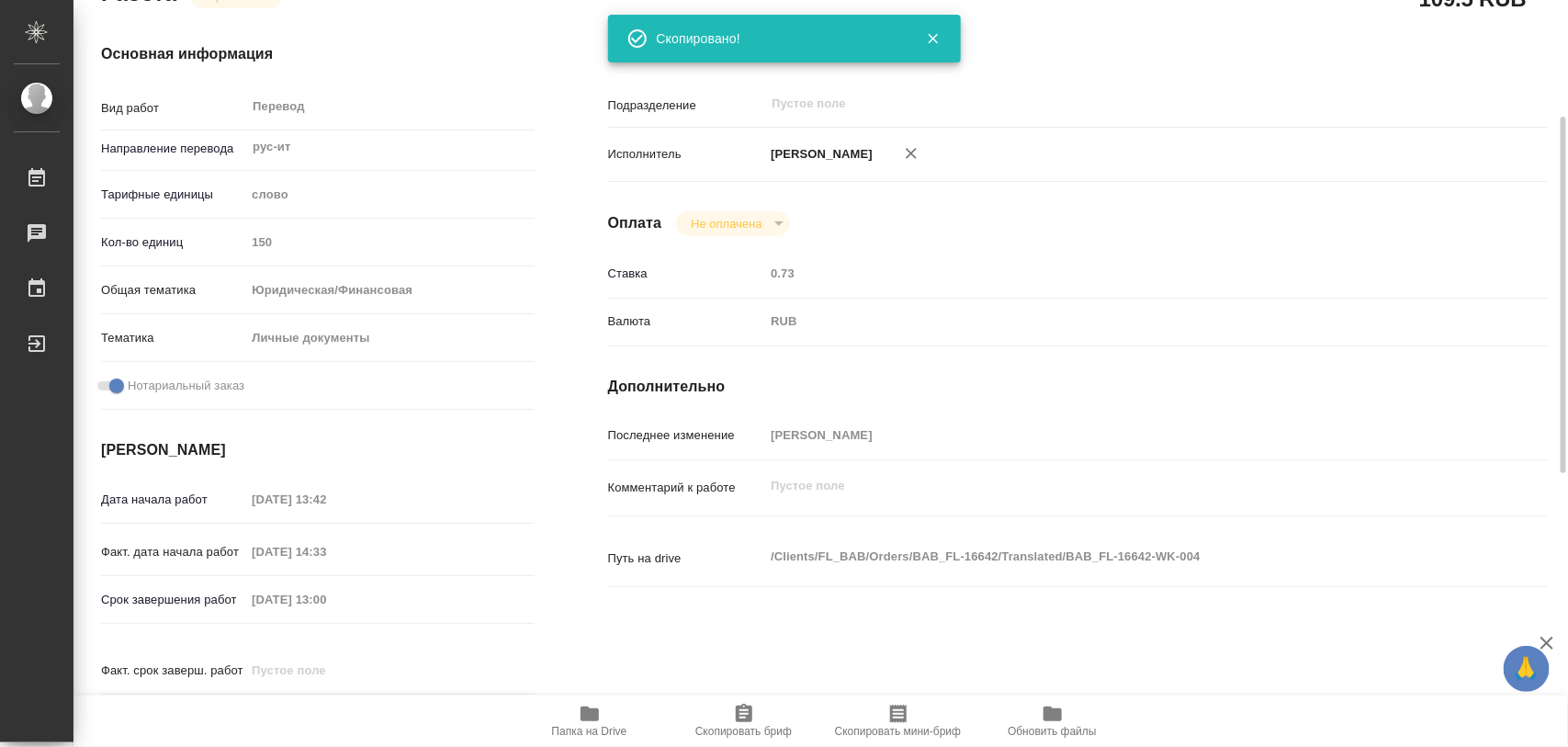
scroll to position [0, 0]
